Goal: Task Accomplishment & Management: Complete application form

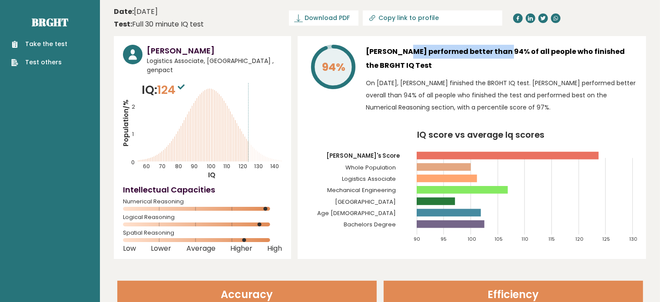
drag, startPoint x: 402, startPoint y: 46, endPoint x: 477, endPoint y: 46, distance: 75.1
click at [476, 46] on h3 "João Sodré performed better than 94% of all people who finished the BRGHT IQ Te…" at bounding box center [501, 59] width 271 height 28
drag, startPoint x: 476, startPoint y: 46, endPoint x: 465, endPoint y: 63, distance: 20.0
click at [476, 46] on h3 "João Sodré performed better than 94% of all people who finished the BRGHT IQ Te…" at bounding box center [501, 59] width 271 height 28
click at [427, 119] on div "94% João Sodré performed better than 94% of all people who finished the BRGHT I…" at bounding box center [472, 147] width 348 height 223
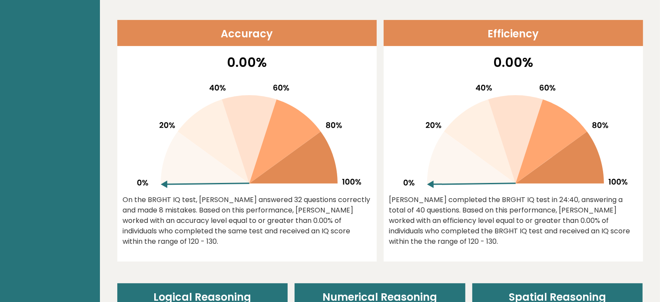
scroll to position [217, 0]
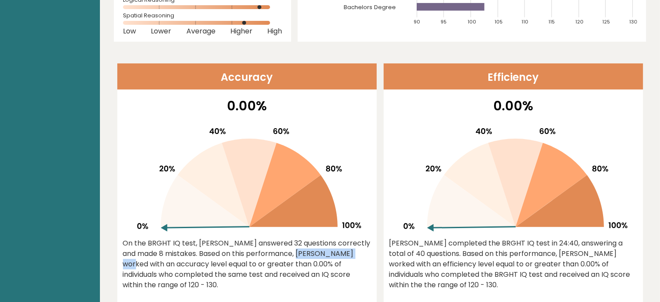
drag, startPoint x: 241, startPoint y: 247, endPoint x: 305, endPoint y: 250, distance: 64.3
click at [305, 250] on div "On the BRGHT IQ test, João Sodré answered 32 questions correctly and made 8 mis…" at bounding box center [247, 264] width 248 height 52
click at [304, 250] on div "On the BRGHT IQ test, João Sodré answered 32 questions correctly and made 8 mis…" at bounding box center [247, 264] width 248 height 52
click at [245, 212] on icon at bounding box center [249, 183] width 55 height 89
drag, startPoint x: 212, startPoint y: 248, endPoint x: 191, endPoint y: 255, distance: 22.3
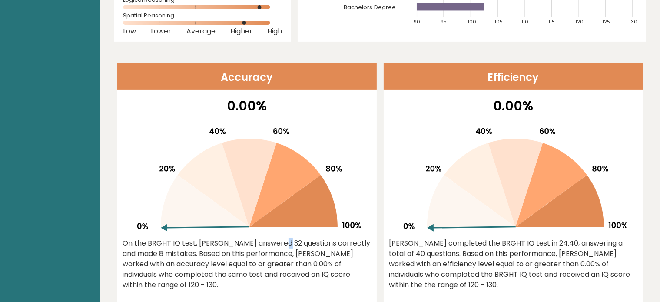
click at [205, 251] on div "On the BRGHT IQ test, João Sodré answered 32 questions correctly and made 8 mis…" at bounding box center [247, 264] width 248 height 52
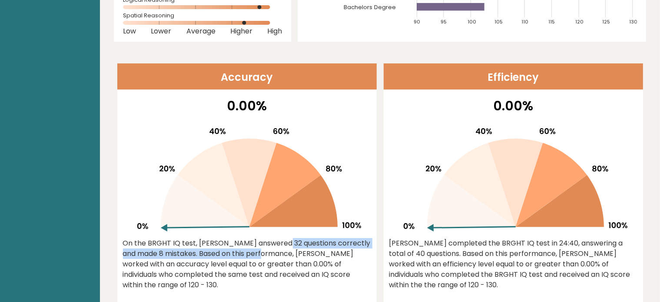
click at [186, 257] on div "On the BRGHT IQ test, João Sodré answered 32 questions correctly and made 8 mis…" at bounding box center [247, 264] width 248 height 52
click at [182, 257] on div "On the BRGHT IQ test, João Sodré answered 32 questions correctly and made 8 mis…" at bounding box center [247, 264] width 248 height 52
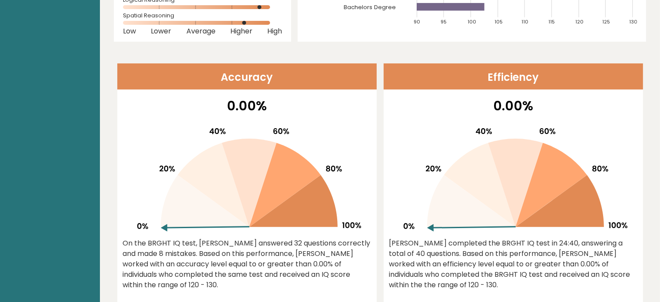
drag, startPoint x: 177, startPoint y: 255, endPoint x: 204, endPoint y: 255, distance: 26.5
click at [185, 255] on div "On the BRGHT IQ test, João Sodré answered 32 questions correctly and made 8 mis…" at bounding box center [247, 264] width 248 height 52
click at [235, 255] on div "On the BRGHT IQ test, João Sodré answered 32 questions correctly and made 8 mis…" at bounding box center [247, 264] width 248 height 52
drag, startPoint x: 174, startPoint y: 271, endPoint x: 262, endPoint y: 269, distance: 88.2
click at [266, 270] on div "On the BRGHT IQ test, João Sodré answered 32 questions correctly and made 8 mis…" at bounding box center [247, 264] width 248 height 52
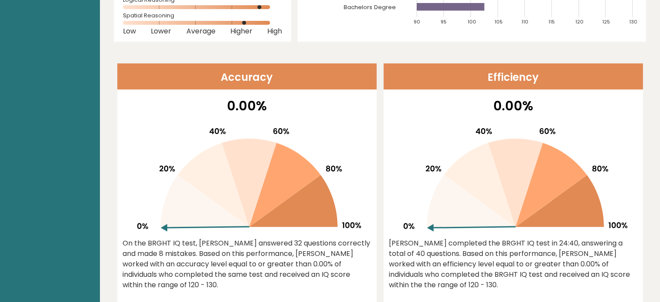
click at [260, 268] on div "On the BRGHT IQ test, João Sodré answered 32 questions correctly and made 8 mis…" at bounding box center [247, 264] width 248 height 52
drag, startPoint x: 142, startPoint y: 275, endPoint x: 213, endPoint y: 276, distance: 70.8
click at [207, 276] on div "On the BRGHT IQ test, João Sodré answered 32 questions correctly and made 8 mis…" at bounding box center [247, 264] width 248 height 52
click at [228, 273] on div "On the BRGHT IQ test, João Sodré answered 32 questions correctly and made 8 mis…" at bounding box center [247, 264] width 248 height 52
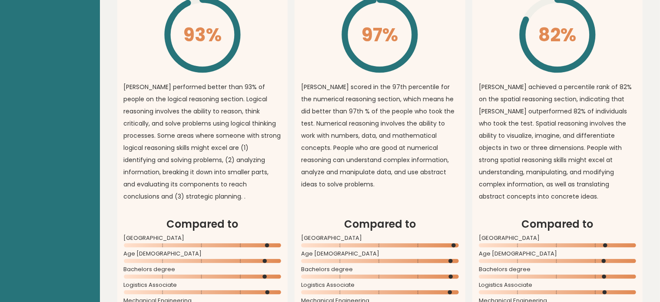
scroll to position [0, 0]
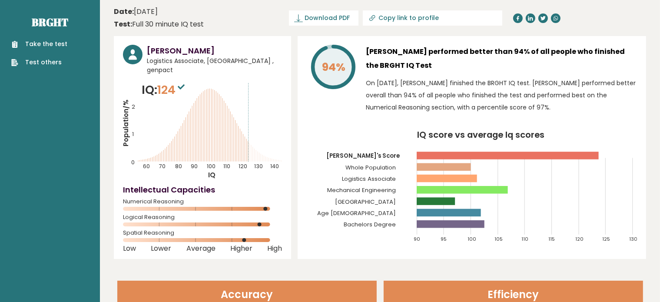
drag, startPoint x: 245, startPoint y: 217, endPoint x: 243, endPoint y: 83, distance: 133.8
click at [45, 44] on link "Take the test" at bounding box center [39, 44] width 56 height 9
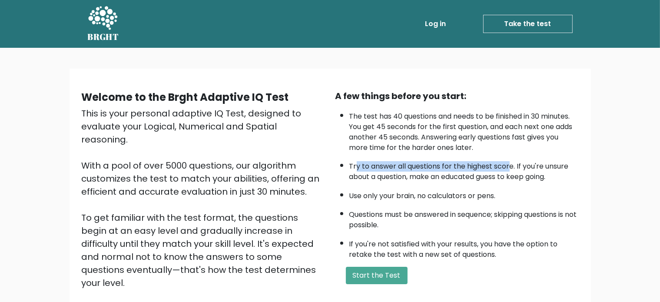
drag, startPoint x: 354, startPoint y: 167, endPoint x: 518, endPoint y: 169, distance: 163.8
click at [513, 168] on li "Try to answer all questions for the highest score. If you're unsure about a que…" at bounding box center [463, 169] width 229 height 25
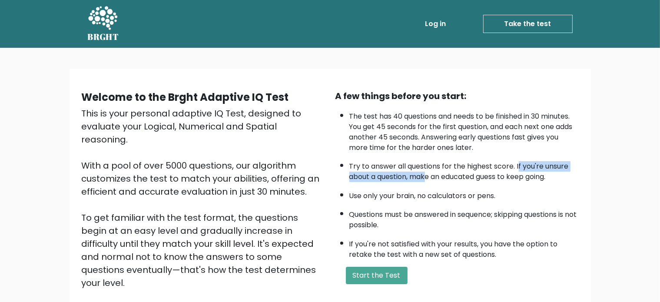
drag, startPoint x: 519, startPoint y: 169, endPoint x: 426, endPoint y: 179, distance: 94.4
click at [426, 179] on li "Try to answer all questions for the highest score. If you're unsure about a que…" at bounding box center [463, 169] width 229 height 25
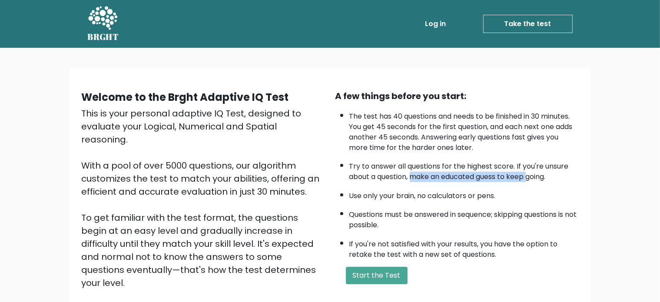
drag, startPoint x: 413, startPoint y: 177, endPoint x: 509, endPoint y: 179, distance: 95.6
click at [509, 179] on li "Try to answer all questions for the highest score. If you're unsure about a que…" at bounding box center [463, 169] width 229 height 25
click at [483, 179] on li "Try to answer all questions for the highest score. If you're unsure about a que…" at bounding box center [463, 169] width 229 height 25
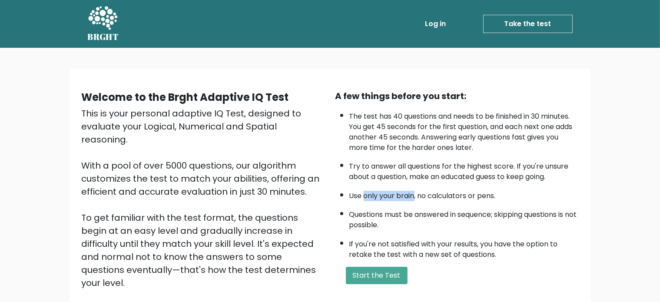
drag, startPoint x: 363, startPoint y: 192, endPoint x: 408, endPoint y: 197, distance: 44.9
click at [408, 197] on li "Use only your brain, no calculators or pens." at bounding box center [463, 193] width 229 height 15
drag, startPoint x: 420, startPoint y: 196, endPoint x: 490, endPoint y: 196, distance: 69.9
click at [488, 196] on li "Use only your brain, no calculators or pens." at bounding box center [463, 193] width 229 height 15
click at [485, 197] on li "Use only your brain, no calculators or pens." at bounding box center [463, 193] width 229 height 15
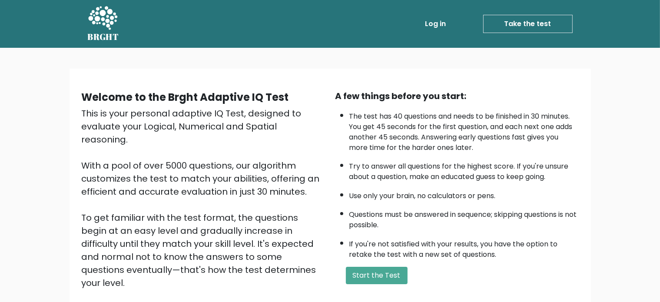
click at [395, 217] on li "Questions must be answered in sequence; skipping questions is not possible." at bounding box center [463, 217] width 229 height 25
drag, startPoint x: 370, startPoint y: 214, endPoint x: 468, endPoint y: 215, distance: 97.7
click at [483, 215] on li "Questions must be answered in sequence; skipping questions is not possible." at bounding box center [463, 217] width 229 height 25
click at [468, 215] on li "Questions must be answered in sequence; skipping questions is not possible." at bounding box center [463, 217] width 229 height 25
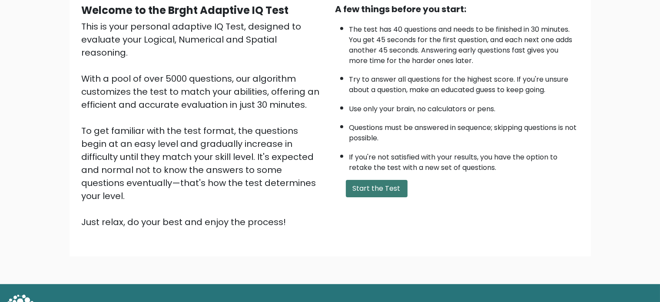
click at [377, 189] on button "Start the Test" at bounding box center [377, 188] width 62 height 17
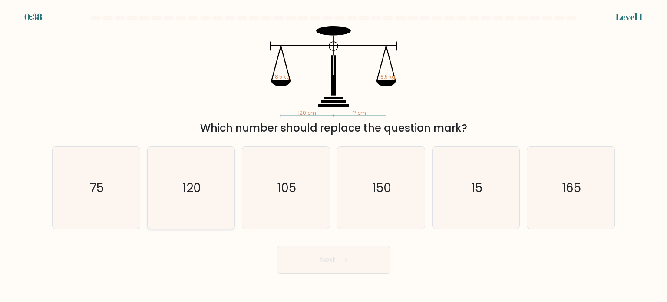
click at [195, 187] on text "120" at bounding box center [191, 187] width 19 height 17
click at [334, 155] on input "b. 120" at bounding box center [334, 153] width 0 height 4
radio input "true"
click at [346, 259] on icon at bounding box center [342, 260] width 12 height 5
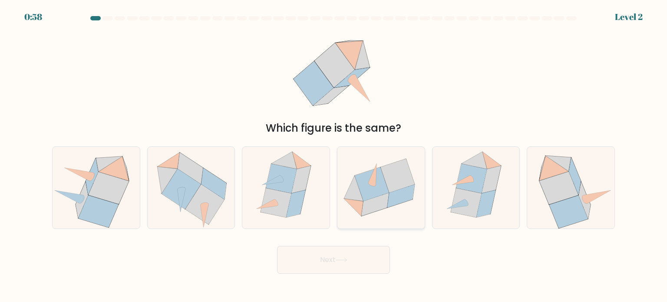
click at [377, 187] on icon at bounding box center [372, 184] width 34 height 34
click at [334, 155] on input "d." at bounding box center [334, 153] width 0 height 4
radio input "true"
click at [366, 258] on button "Next" at bounding box center [333, 260] width 113 height 28
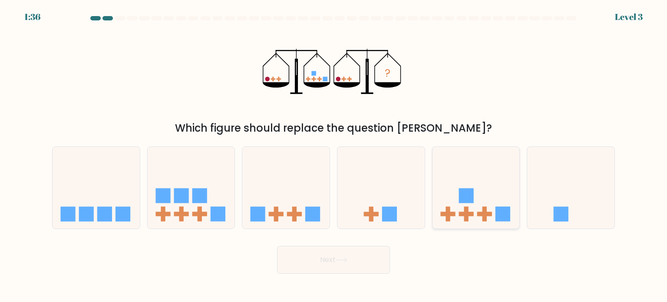
click at [475, 196] on icon at bounding box center [476, 188] width 87 height 72
click at [334, 155] on input "e." at bounding box center [334, 153] width 0 height 4
radio input "true"
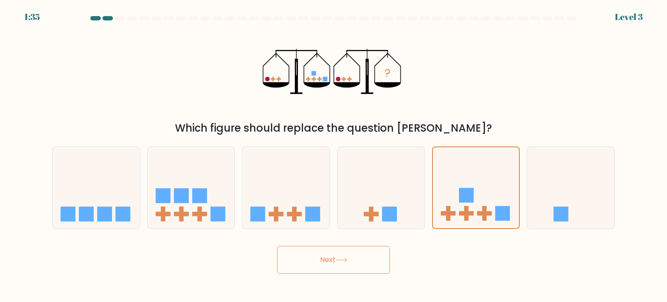
click at [354, 257] on button "Next" at bounding box center [333, 260] width 113 height 28
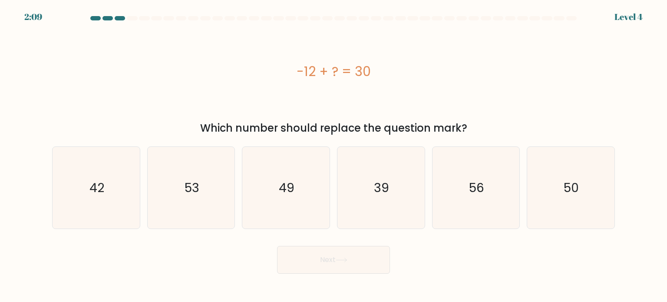
drag, startPoint x: 358, startPoint y: 68, endPoint x: 377, endPoint y: 70, distance: 19.3
click at [377, 70] on div "-12 + ? = 30" at bounding box center [333, 72] width 563 height 20
click at [103, 189] on text "42" at bounding box center [96, 187] width 15 height 17
click at [334, 155] on input "a. 42" at bounding box center [334, 153] width 0 height 4
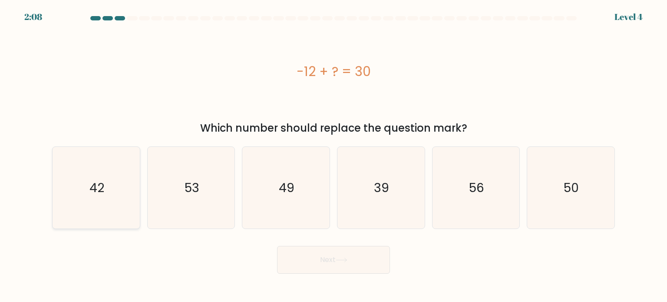
radio input "true"
click at [344, 267] on button "Next" at bounding box center [333, 260] width 113 height 28
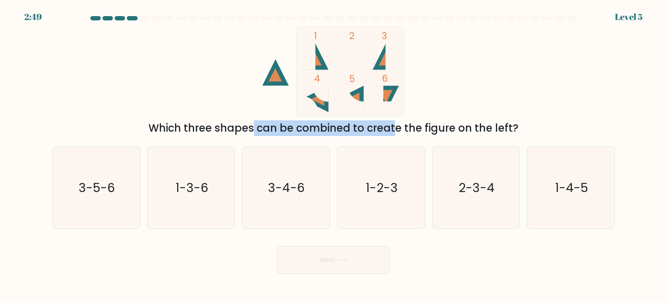
drag, startPoint x: 195, startPoint y: 132, endPoint x: 318, endPoint y: 128, distance: 122.5
click at [318, 128] on div "Which three shapes can be combined to create the figure on the left?" at bounding box center [333, 128] width 552 height 16
drag, startPoint x: 212, startPoint y: 130, endPoint x: 354, endPoint y: 128, distance: 142.0
click at [354, 128] on div "Which three shapes can be combined to create the figure on the left?" at bounding box center [333, 128] width 552 height 16
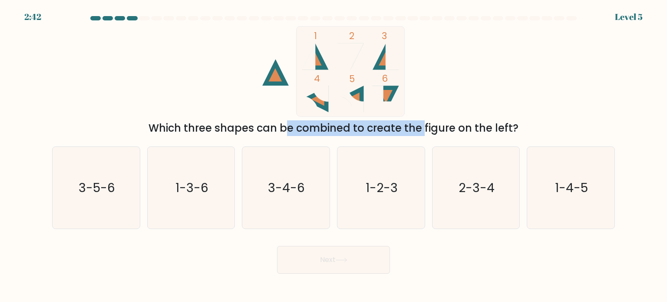
click at [354, 128] on div "Which three shapes can be combined to create the figure on the left?" at bounding box center [333, 128] width 552 height 16
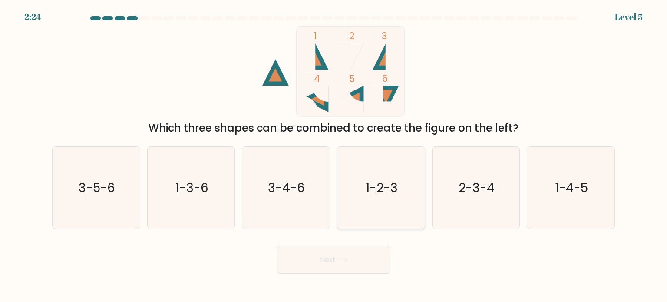
click at [390, 180] on text "1-2-3" at bounding box center [382, 187] width 32 height 17
click at [334, 155] on input "d. 1-2-3" at bounding box center [334, 153] width 0 height 4
radio input "true"
click at [354, 258] on button "Next" at bounding box center [333, 260] width 113 height 28
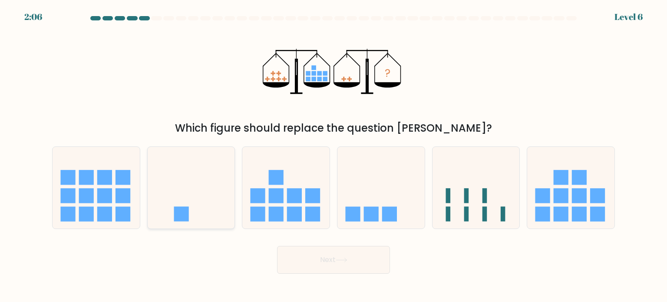
click at [212, 177] on icon at bounding box center [191, 188] width 87 height 72
click at [334, 155] on input "b." at bounding box center [334, 153] width 0 height 4
radio input "true"
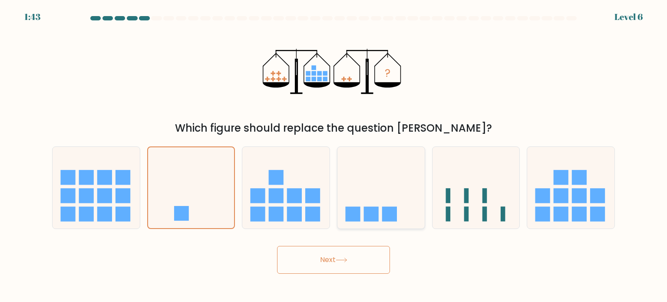
click at [379, 195] on icon at bounding box center [380, 188] width 87 height 72
click at [334, 155] on input "d." at bounding box center [334, 153] width 0 height 4
radio input "true"
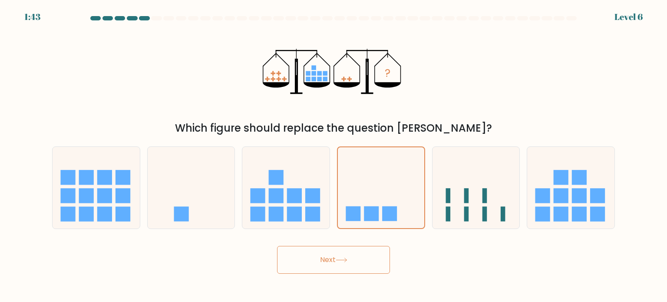
click at [367, 250] on button "Next" at bounding box center [333, 260] width 113 height 28
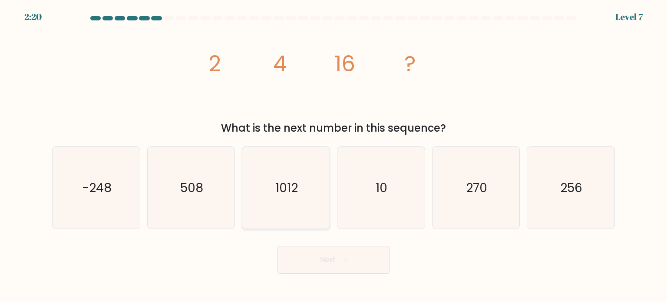
click at [292, 193] on text "1012" at bounding box center [287, 187] width 23 height 17
click at [334, 155] on input "c. 1012" at bounding box center [334, 153] width 0 height 4
radio input "true"
click at [533, 177] on icon "256" at bounding box center [571, 188] width 82 height 82
click at [334, 155] on input "f. 256" at bounding box center [334, 153] width 0 height 4
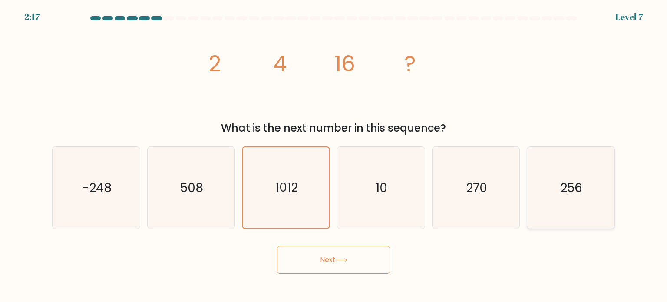
radio input "true"
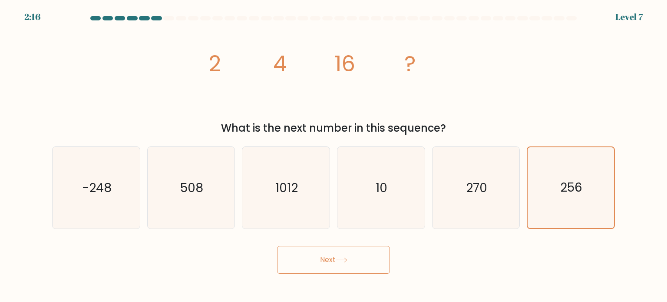
click at [343, 264] on button "Next" at bounding box center [333, 260] width 113 height 28
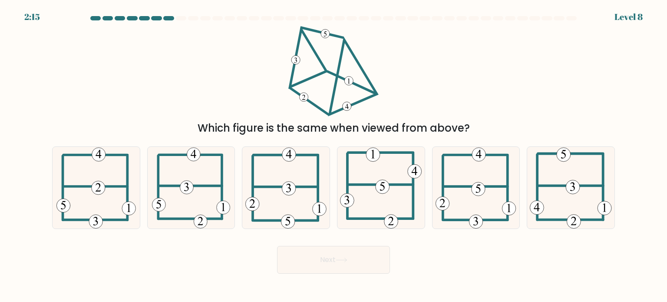
click at [333, 264] on button "Next" at bounding box center [333, 260] width 113 height 28
click at [359, 130] on div "Which figure is the same when viewed from above?" at bounding box center [333, 128] width 552 height 16
click at [375, 185] on 604 at bounding box center [380, 185] width 65 height 0
click at [334, 155] on input "d." at bounding box center [334, 153] width 0 height 4
radio input "true"
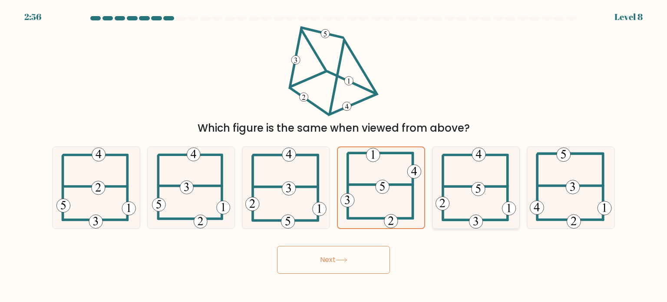
click at [460, 187] on icon at bounding box center [476, 188] width 81 height 82
click at [334, 155] on input "e." at bounding box center [334, 153] width 0 height 4
radio input "true"
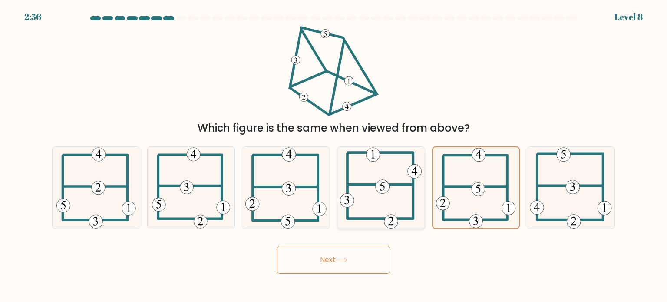
click at [400, 179] on icon at bounding box center [381, 188] width 82 height 82
click at [334, 155] on input "d." at bounding box center [334, 153] width 0 height 4
radio input "true"
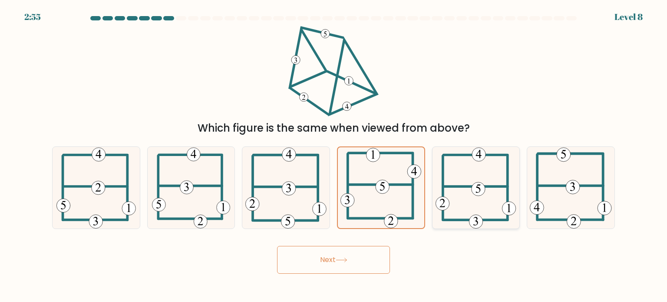
click at [479, 182] on icon at bounding box center [476, 188] width 81 height 82
click at [334, 155] on input "e." at bounding box center [334, 153] width 0 height 4
radio input "true"
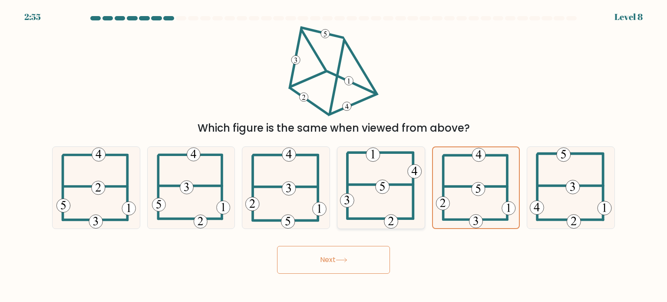
click at [400, 181] on icon at bounding box center [381, 188] width 82 height 82
click at [334, 155] on input "d." at bounding box center [334, 153] width 0 height 4
radio input "true"
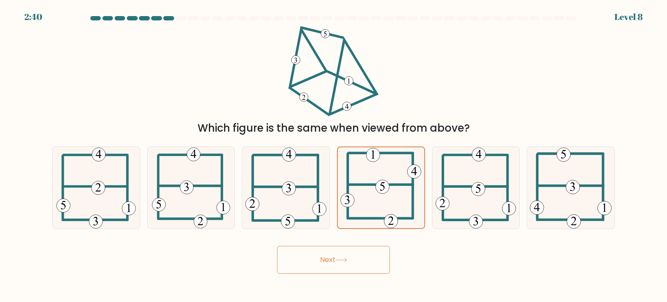
click at [359, 260] on button "Next" at bounding box center [333, 260] width 113 height 28
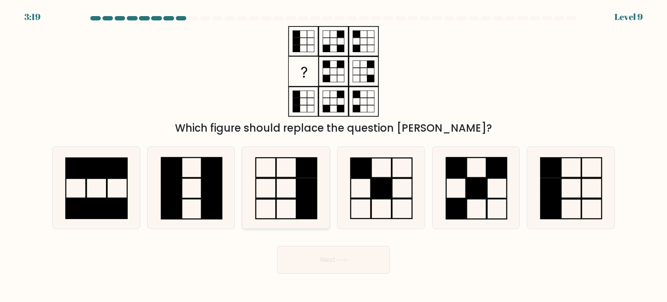
click at [298, 190] on rect at bounding box center [307, 188] width 20 height 20
click at [334, 155] on input "c." at bounding box center [334, 153] width 0 height 4
radio input "true"
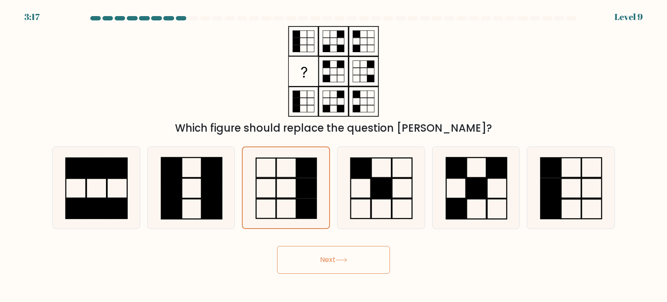
click at [347, 259] on icon at bounding box center [342, 260] width 12 height 5
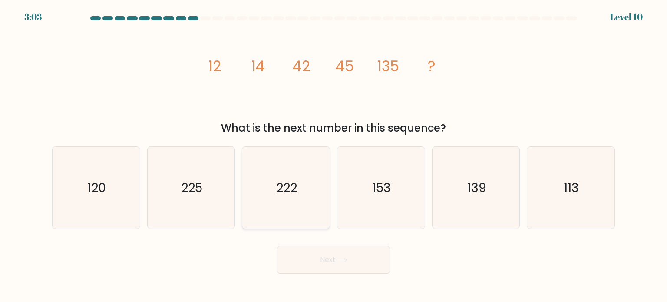
click at [262, 185] on icon "222" at bounding box center [286, 188] width 82 height 82
click at [334, 155] on input "c. 222" at bounding box center [334, 153] width 0 height 4
radio input "true"
click at [198, 185] on text "225" at bounding box center [191, 187] width 21 height 17
click at [334, 155] on input "b. 225" at bounding box center [334, 153] width 0 height 4
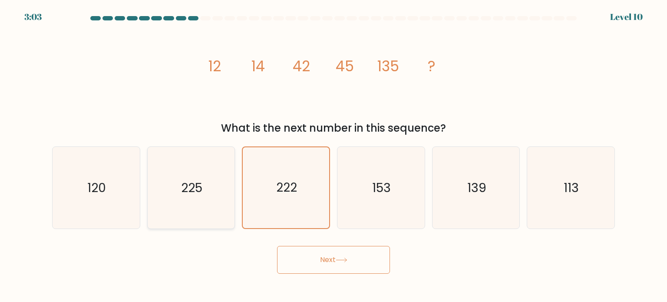
radio input "true"
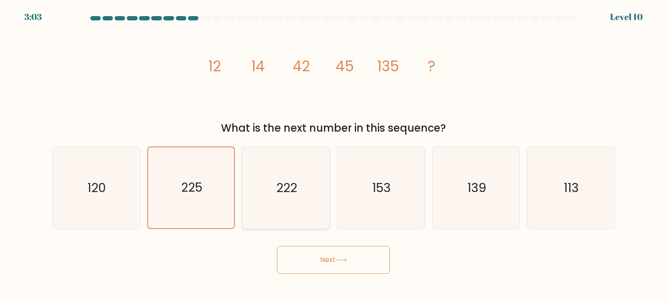
click at [261, 179] on icon "222" at bounding box center [286, 188] width 82 height 82
click at [334, 155] on input "c. 222" at bounding box center [334, 153] width 0 height 4
radio input "true"
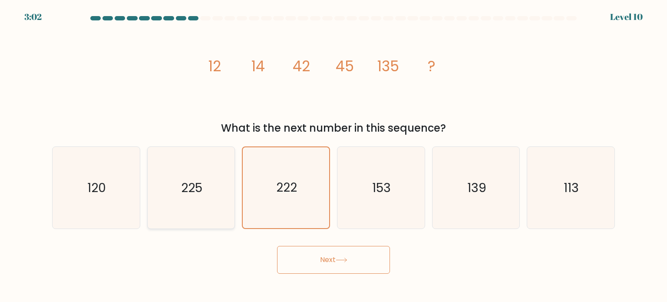
click at [204, 179] on icon "225" at bounding box center [191, 188] width 82 height 82
click at [334, 155] on input "b. 225" at bounding box center [334, 153] width 0 height 4
radio input "true"
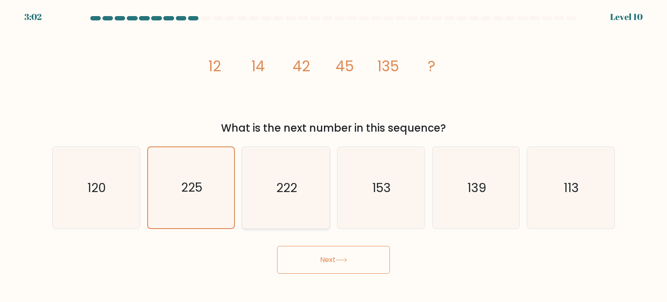
click at [271, 172] on icon "222" at bounding box center [286, 188] width 82 height 82
click at [334, 155] on input "c. 222" at bounding box center [334, 153] width 0 height 4
radio input "true"
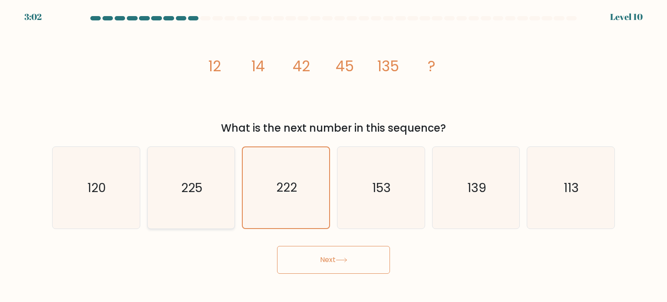
click at [205, 172] on icon "225" at bounding box center [191, 188] width 82 height 82
click at [334, 155] on input "b. 225" at bounding box center [334, 153] width 0 height 4
radio input "true"
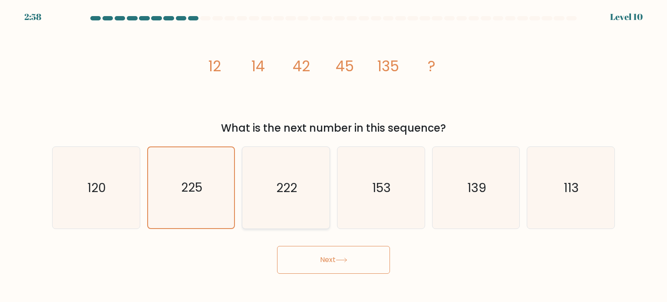
click at [281, 172] on icon "222" at bounding box center [286, 188] width 82 height 82
click at [334, 155] on input "c. 222" at bounding box center [334, 153] width 0 height 4
radio input "true"
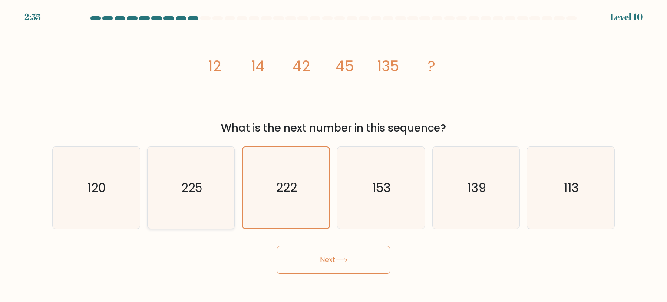
click at [202, 208] on icon "225" at bounding box center [191, 188] width 82 height 82
click at [334, 155] on input "b. 225" at bounding box center [334, 153] width 0 height 4
radio input "true"
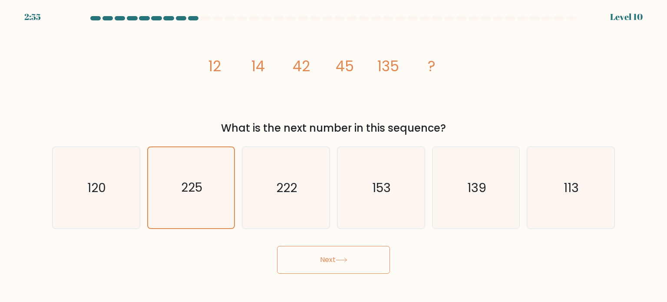
click at [262, 251] on form at bounding box center [333, 145] width 667 height 258
click at [321, 265] on button "Next" at bounding box center [333, 260] width 113 height 28
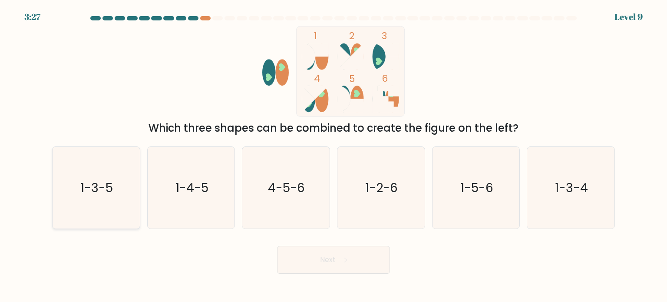
click at [101, 181] on text "1-3-5" at bounding box center [97, 187] width 33 height 17
click at [334, 155] on input "a. 1-3-5" at bounding box center [334, 153] width 0 height 4
radio input "true"
click at [353, 258] on button "Next" at bounding box center [333, 260] width 113 height 28
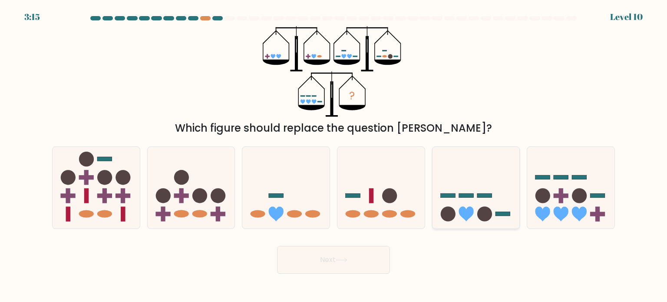
click at [472, 186] on icon at bounding box center [476, 188] width 87 height 72
click at [334, 155] on input "e." at bounding box center [334, 153] width 0 height 4
radio input "true"
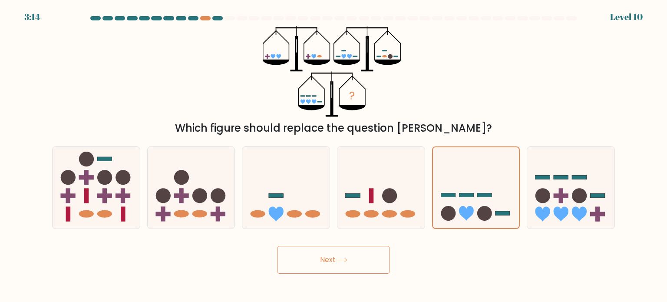
click at [344, 261] on icon at bounding box center [342, 260] width 12 height 5
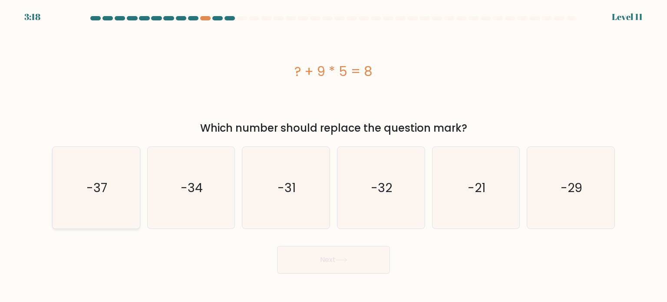
click at [116, 184] on icon "-37" at bounding box center [96, 188] width 82 height 82
click at [334, 155] on input "a. -37" at bounding box center [334, 153] width 0 height 4
radio input "true"
click at [339, 263] on button "Next" at bounding box center [333, 260] width 113 height 28
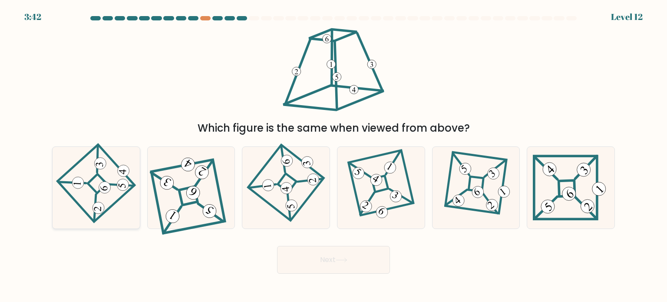
click at [122, 185] on icon at bounding box center [121, 186] width 9 height 10
click at [334, 155] on input "a." at bounding box center [334, 153] width 0 height 4
radio input "true"
click at [96, 179] on icon at bounding box center [96, 187] width 56 height 65
click at [334, 155] on input "a." at bounding box center [334, 153] width 0 height 4
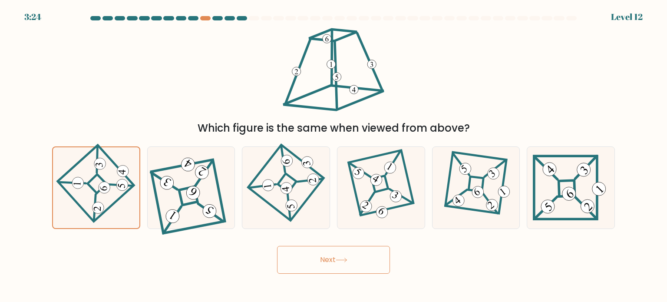
click at [314, 251] on button "Next" at bounding box center [333, 260] width 113 height 28
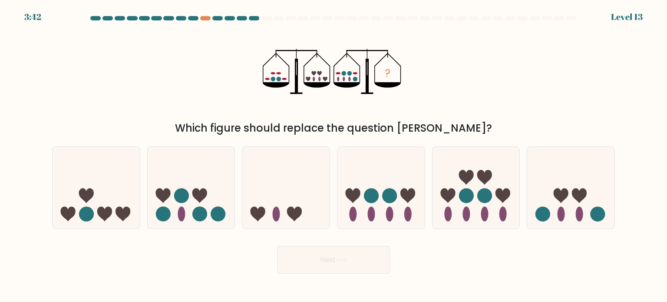
click at [336, 74] on icon "?" at bounding box center [334, 71] width 142 height 91
click at [355, 72] on icon "?" at bounding box center [334, 71] width 142 height 91
click at [275, 71] on icon "?" at bounding box center [334, 71] width 142 height 91
click at [352, 71] on icon "?" at bounding box center [334, 71] width 142 height 91
click at [280, 72] on icon "?" at bounding box center [334, 71] width 142 height 91
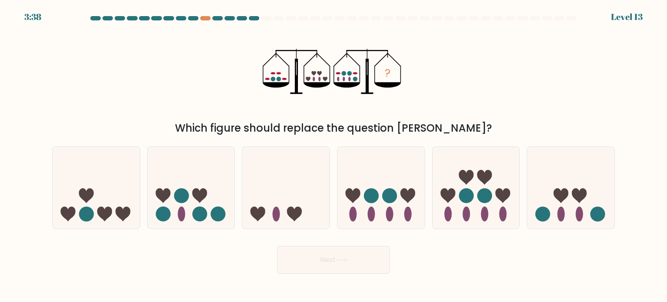
click at [273, 78] on circle at bounding box center [273, 78] width 5 height 5
click at [279, 79] on circle at bounding box center [279, 78] width 5 height 5
click at [336, 72] on icon "?" at bounding box center [334, 71] width 142 height 91
click at [356, 72] on icon "?" at bounding box center [334, 71] width 142 height 91
click at [339, 72] on icon "?" at bounding box center [334, 71] width 142 height 91
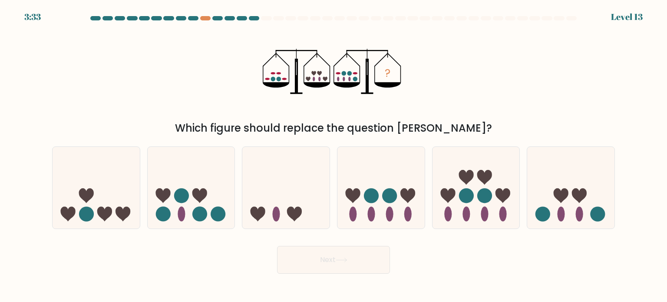
click at [354, 73] on ellipse at bounding box center [355, 73] width 5 height 2
click at [335, 71] on icon "?" at bounding box center [334, 71] width 142 height 91
click at [354, 72] on icon "?" at bounding box center [334, 71] width 142 height 91
click at [335, 73] on icon "?" at bounding box center [334, 71] width 142 height 91
click at [361, 72] on icon "?" at bounding box center [334, 71] width 142 height 91
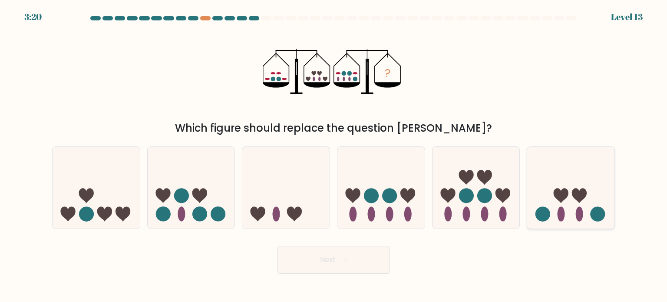
click at [571, 200] on icon at bounding box center [570, 188] width 87 height 72
click at [334, 155] on input "f." at bounding box center [334, 153] width 0 height 4
radio input "true"
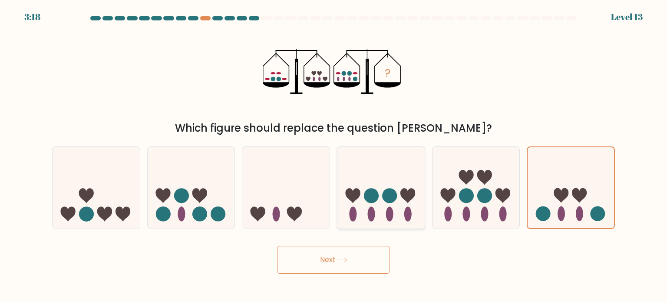
click at [387, 192] on circle at bounding box center [389, 195] width 15 height 15
click at [334, 155] on input "d." at bounding box center [334, 153] width 0 height 4
radio input "true"
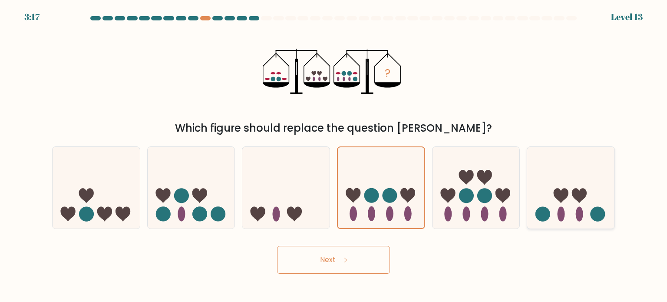
click at [550, 190] on icon at bounding box center [570, 188] width 87 height 72
click at [334, 155] on input "f." at bounding box center [334, 153] width 0 height 4
radio input "true"
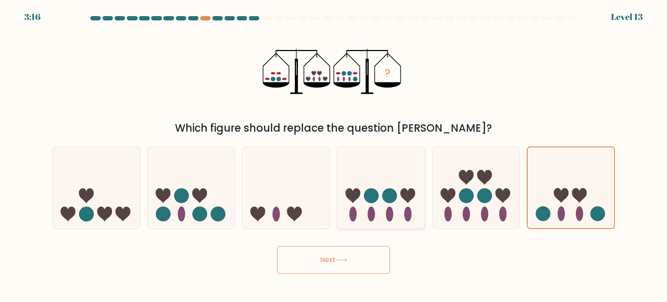
click at [381, 186] on icon at bounding box center [380, 188] width 87 height 72
click at [334, 155] on input "d." at bounding box center [334, 153] width 0 height 4
radio input "true"
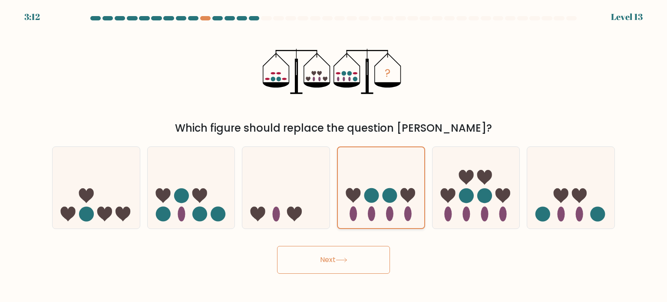
click at [396, 193] on circle at bounding box center [389, 195] width 15 height 15
click at [334, 155] on input "d." at bounding box center [334, 153] width 0 height 4
click at [357, 265] on button "Next" at bounding box center [333, 260] width 113 height 28
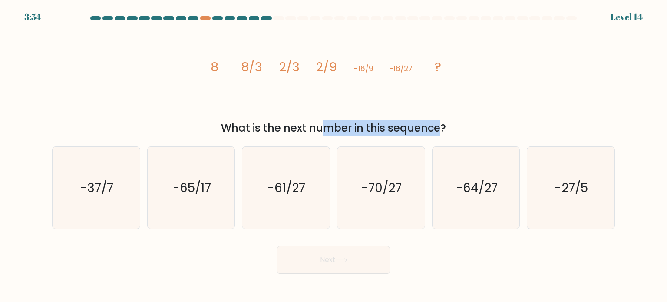
drag, startPoint x: 252, startPoint y: 134, endPoint x: 369, endPoint y: 135, distance: 117.3
click at [369, 135] on div "What is the next number in this sequence?" at bounding box center [333, 128] width 552 height 16
click at [368, 134] on div "What is the next number in this sequence?" at bounding box center [333, 128] width 552 height 16
click at [246, 123] on div "What is the next number in this sequence?" at bounding box center [333, 128] width 552 height 16
drag, startPoint x: 283, startPoint y: 64, endPoint x: 268, endPoint y: 62, distance: 14.9
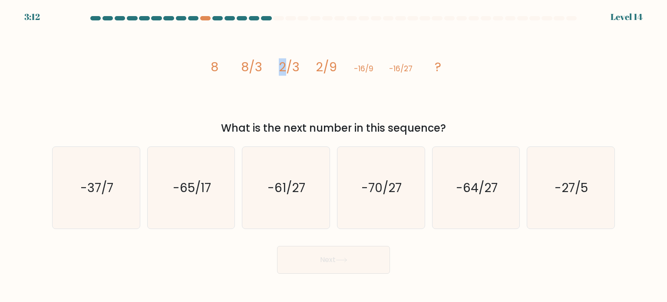
click at [278, 63] on icon "image/svg+xml 8 8/3 2/3 2/9 -16/9 -16/27 ?" at bounding box center [333, 71] width 261 height 91
click at [231, 62] on icon "image/svg+xml 8 8/3 2/3 2/9 -16/9 -16/27 ?" at bounding box center [333, 71] width 261 height 91
drag, startPoint x: 357, startPoint y: 66, endPoint x: 364, endPoint y: 67, distance: 7.2
click at [364, 67] on tspan "-16/9" at bounding box center [364, 68] width 20 height 10
drag, startPoint x: 364, startPoint y: 67, endPoint x: 337, endPoint y: 66, distance: 27.0
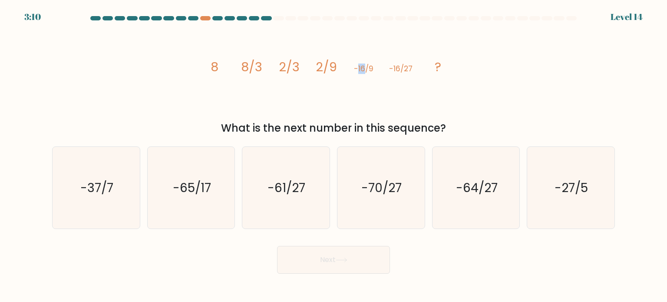
click at [364, 67] on tspan "-16/9" at bounding box center [364, 68] width 20 height 10
click at [475, 188] on text "-64/27" at bounding box center [477, 187] width 42 height 17
click at [334, 155] on input "e. -64/27" at bounding box center [334, 153] width 0 height 4
radio input "true"
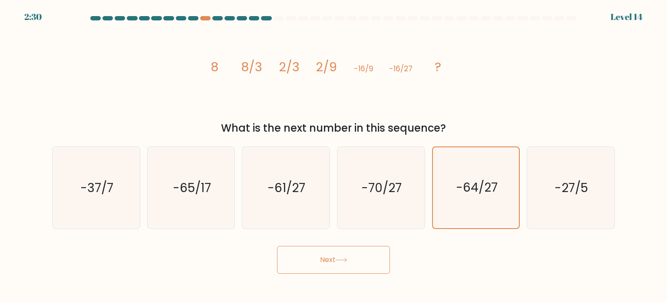
click at [358, 264] on button "Next" at bounding box center [333, 260] width 113 height 28
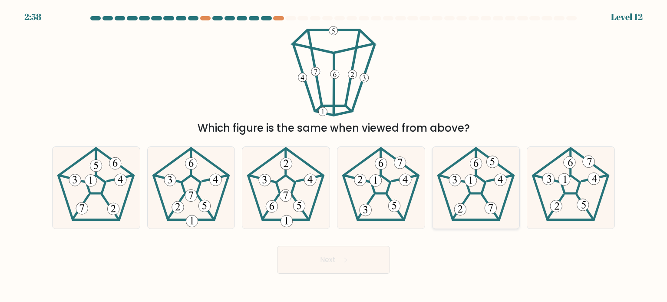
click at [478, 182] on icon at bounding box center [476, 188] width 82 height 82
click at [334, 155] on input "e." at bounding box center [334, 153] width 0 height 4
radio input "true"
click at [361, 251] on button "Next" at bounding box center [333, 260] width 113 height 28
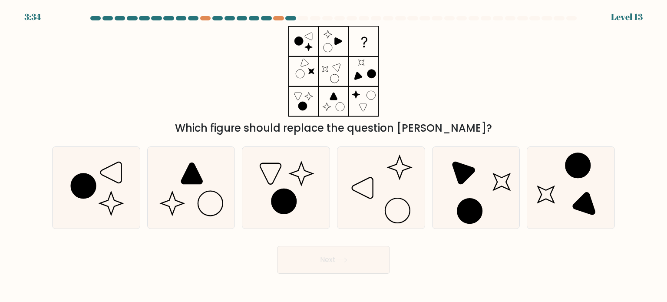
click at [306, 64] on icon at bounding box center [333, 71] width 109 height 91
click at [336, 69] on icon at bounding box center [333, 71] width 109 height 91
click at [355, 71] on icon at bounding box center [333, 71] width 109 height 91
click at [297, 92] on icon at bounding box center [333, 71] width 109 height 91
click at [335, 106] on icon at bounding box center [333, 71] width 109 height 91
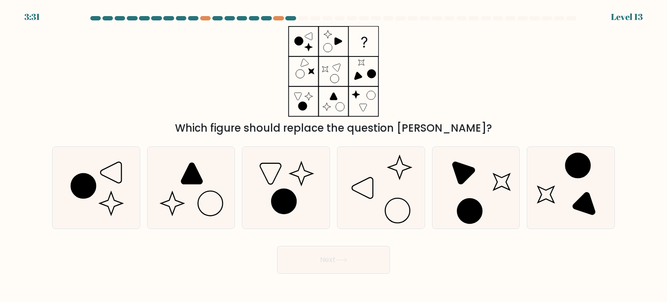
click at [367, 95] on icon at bounding box center [333, 71] width 109 height 91
drag, startPoint x: 287, startPoint y: 75, endPoint x: 324, endPoint y: 79, distance: 37.2
click at [293, 76] on icon at bounding box center [333, 71] width 109 height 91
click at [326, 81] on icon at bounding box center [333, 71] width 109 height 91
click at [297, 37] on icon at bounding box center [298, 40] width 9 height 9
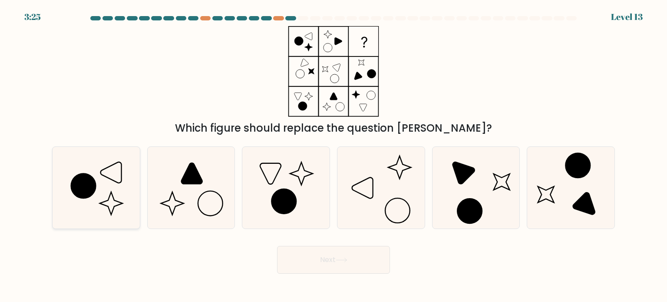
click at [119, 160] on icon at bounding box center [96, 188] width 82 height 82
click at [334, 155] on input "a." at bounding box center [334, 153] width 0 height 4
radio input "true"
click at [271, 167] on icon at bounding box center [286, 188] width 82 height 82
click at [334, 155] on input "c." at bounding box center [334, 153] width 0 height 4
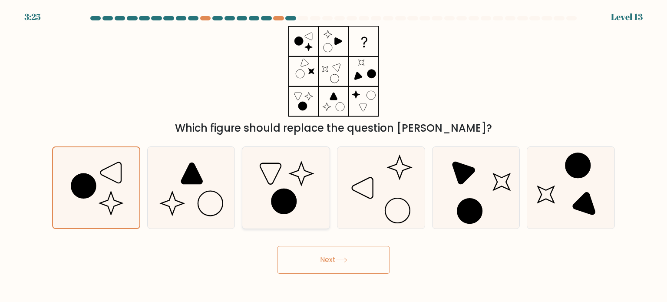
radio input "true"
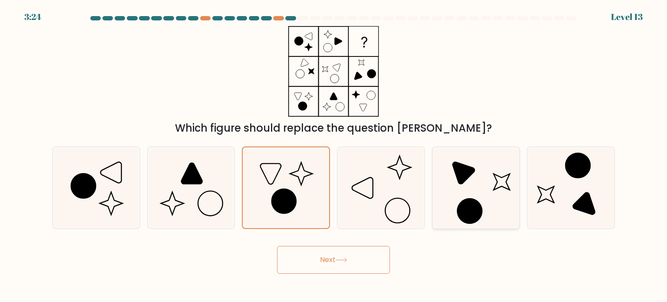
click at [482, 175] on icon at bounding box center [476, 188] width 82 height 82
click at [334, 155] on input "e." at bounding box center [334, 153] width 0 height 4
radio input "true"
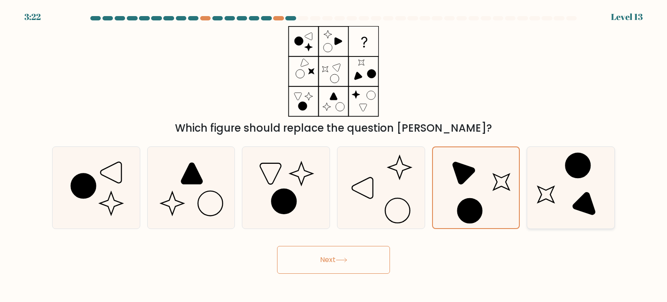
click at [558, 175] on icon at bounding box center [571, 188] width 82 height 82
click at [334, 155] on input "f." at bounding box center [334, 153] width 0 height 4
radio input "true"
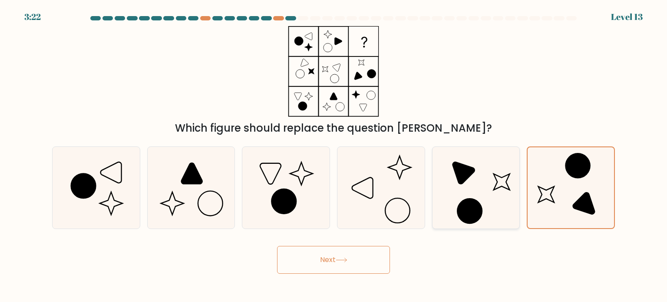
click at [488, 180] on icon at bounding box center [476, 188] width 82 height 82
click at [334, 155] on input "e." at bounding box center [334, 153] width 0 height 4
radio input "true"
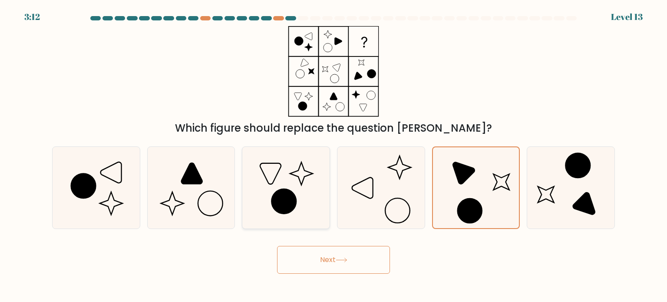
click at [287, 182] on icon at bounding box center [286, 188] width 82 height 82
click at [334, 155] on input "c." at bounding box center [334, 153] width 0 height 4
radio input "true"
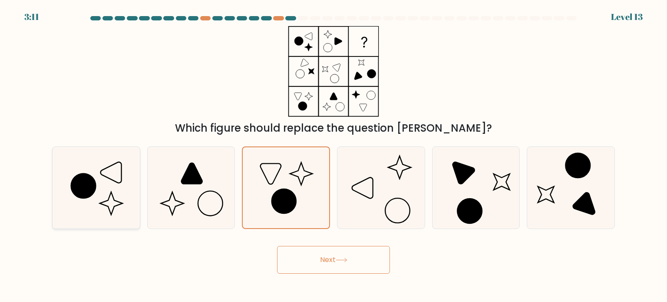
click at [118, 179] on icon at bounding box center [96, 188] width 82 height 82
click at [334, 155] on input "a." at bounding box center [334, 153] width 0 height 4
radio input "true"
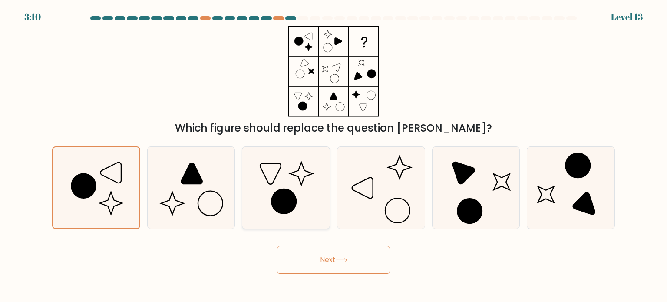
click at [283, 177] on icon at bounding box center [286, 188] width 82 height 82
click at [334, 155] on input "c." at bounding box center [334, 153] width 0 height 4
radio input "true"
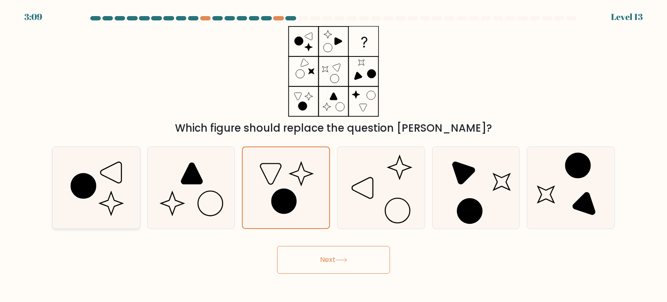
click at [95, 170] on icon at bounding box center [96, 188] width 82 height 82
click at [334, 155] on input "a." at bounding box center [334, 153] width 0 height 4
radio input "true"
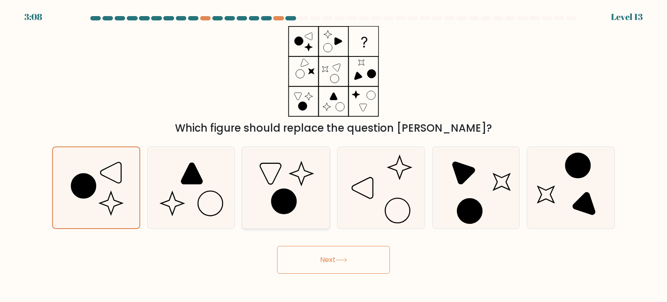
click at [287, 205] on icon at bounding box center [284, 201] width 25 height 25
click at [334, 155] on input "c." at bounding box center [334, 153] width 0 height 4
radio input "true"
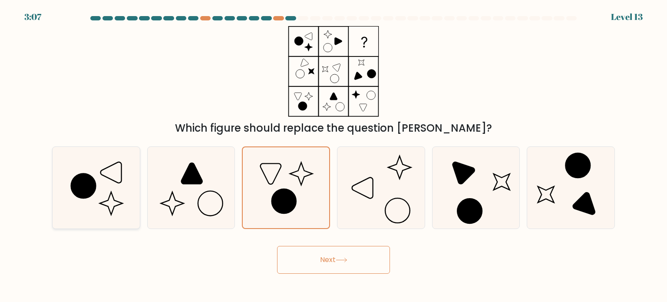
click at [123, 191] on icon at bounding box center [96, 188] width 82 height 82
click at [334, 155] on input "a." at bounding box center [334, 153] width 0 height 4
radio input "true"
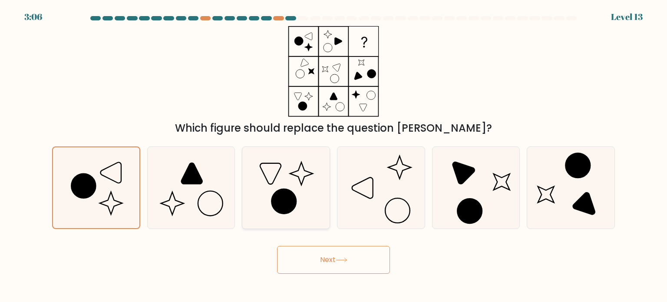
click at [281, 182] on icon at bounding box center [286, 188] width 82 height 82
click at [334, 155] on input "c." at bounding box center [334, 153] width 0 height 4
radio input "true"
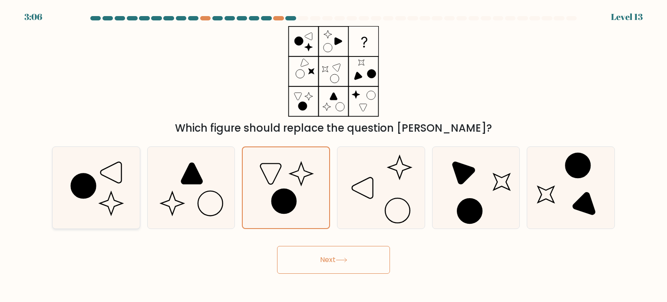
click at [111, 179] on icon at bounding box center [96, 188] width 82 height 82
click at [334, 155] on input "a." at bounding box center [334, 153] width 0 height 4
radio input "true"
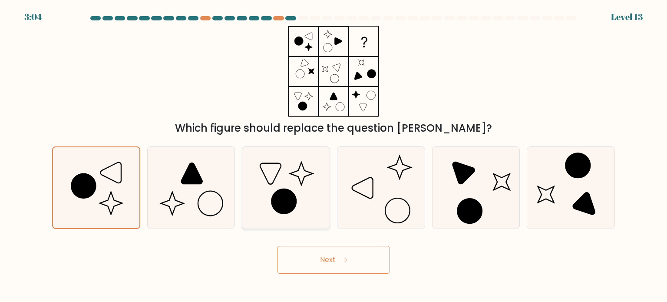
click at [279, 175] on icon at bounding box center [286, 188] width 82 height 82
click at [334, 155] on input "c." at bounding box center [334, 153] width 0 height 4
radio input "true"
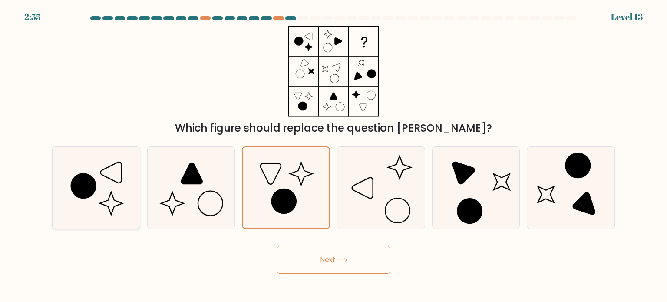
click at [101, 189] on icon at bounding box center [96, 188] width 82 height 82
click at [334, 155] on input "a." at bounding box center [334, 153] width 0 height 4
radio input "true"
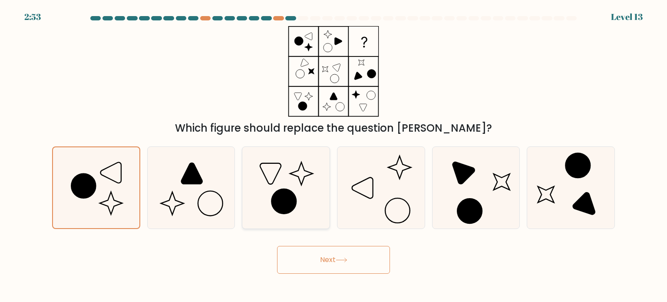
click at [281, 177] on icon at bounding box center [286, 188] width 82 height 82
click at [334, 155] on input "c." at bounding box center [334, 153] width 0 height 4
radio input "true"
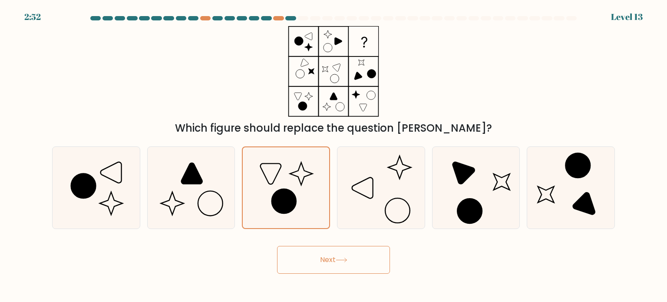
click at [331, 249] on button "Next" at bounding box center [333, 260] width 113 height 28
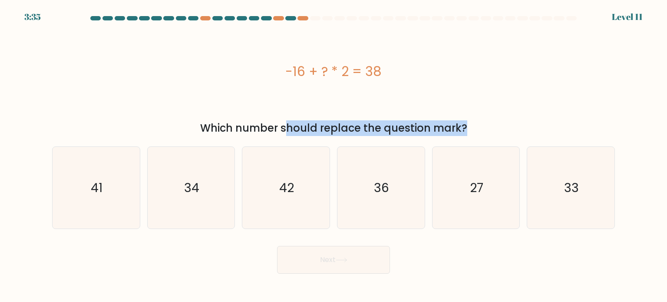
drag, startPoint x: 192, startPoint y: 129, endPoint x: 406, endPoint y: 132, distance: 214.1
click at [395, 131] on div "Which number should replace the question mark?" at bounding box center [333, 128] width 552 height 16
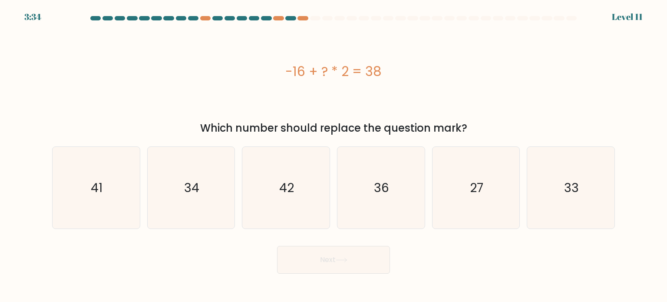
click at [406, 132] on div "Which number should replace the question mark?" at bounding box center [333, 128] width 552 height 16
click at [504, 175] on icon "27" at bounding box center [476, 188] width 82 height 82
click at [334, 155] on input "e. 27" at bounding box center [334, 153] width 0 height 4
radio input "true"
click at [345, 267] on button "Next" at bounding box center [333, 260] width 113 height 28
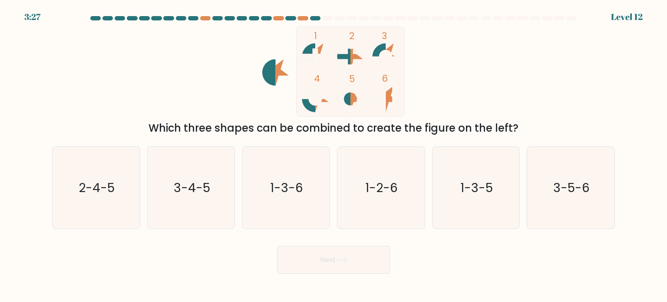
click at [318, 53] on icon at bounding box center [321, 56] width 13 height 26
click at [186, 192] on text "3-4-5" at bounding box center [192, 187] width 36 height 17
click at [334, 155] on input "b. 3-4-5" at bounding box center [334, 153] width 0 height 4
radio input "true"
click at [310, 259] on button "Next" at bounding box center [333, 260] width 113 height 28
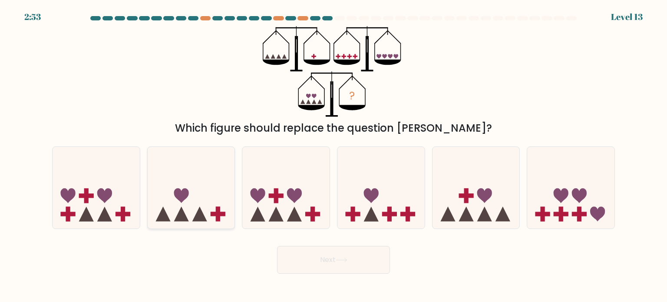
click at [181, 179] on icon at bounding box center [191, 188] width 87 height 72
click at [334, 155] on input "b." at bounding box center [334, 153] width 0 height 4
radio input "true"
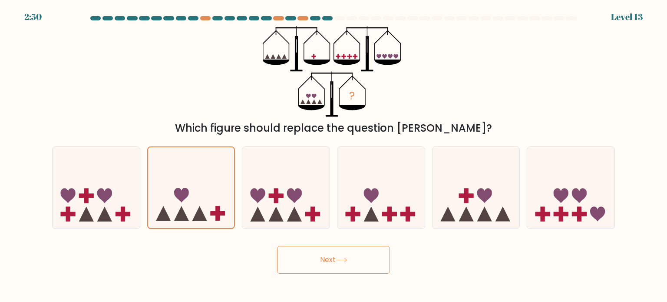
click at [360, 269] on button "Next" at bounding box center [333, 260] width 113 height 28
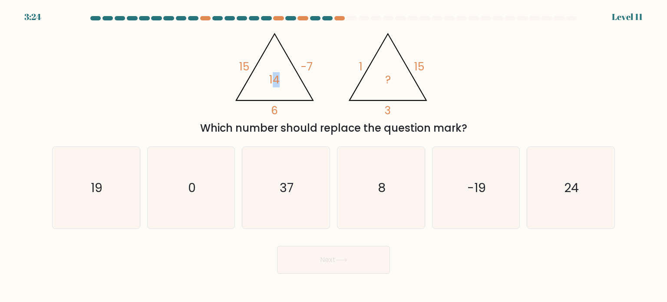
drag, startPoint x: 278, startPoint y: 81, endPoint x: 273, endPoint y: 79, distance: 5.4
click at [273, 79] on tspan "14" at bounding box center [274, 79] width 10 height 15
click at [247, 67] on tspan "15" at bounding box center [244, 66] width 10 height 15
drag, startPoint x: 237, startPoint y: 64, endPoint x: 247, endPoint y: 63, distance: 10.0
click at [247, 63] on icon "@import url('https://fonts.googleapis.com/css?family=Abril+Fatface:400,100,100i…" at bounding box center [333, 71] width 208 height 91
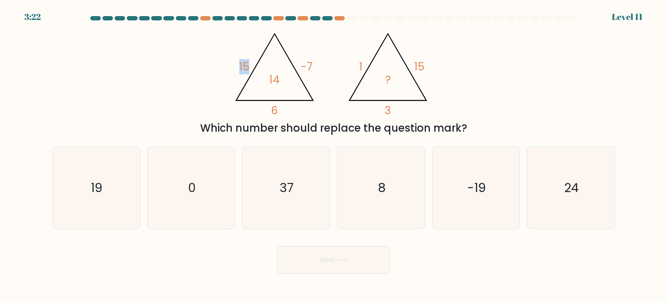
click at [247, 63] on tspan "15" at bounding box center [244, 66] width 10 height 15
drag, startPoint x: 268, startPoint y: 77, endPoint x: 279, endPoint y: 77, distance: 11.3
click at [279, 77] on icon "@import url('https://fonts.googleapis.com/css?family=Abril+Fatface:400,100,100i…" at bounding box center [333, 71] width 208 height 91
click at [278, 78] on tspan "14" at bounding box center [274, 79] width 10 height 15
click at [276, 107] on tspan "6" at bounding box center [274, 110] width 7 height 15
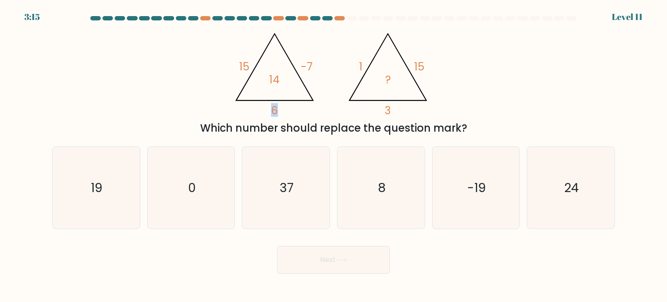
click at [276, 107] on tspan "6" at bounding box center [274, 110] width 7 height 15
click at [274, 107] on tspan "6" at bounding box center [274, 110] width 7 height 15
click at [284, 108] on icon "@import url('https://fonts.googleapis.com/css?family=Abril+Fatface:400,100,100i…" at bounding box center [333, 71] width 208 height 91
click at [276, 111] on tspan "6" at bounding box center [274, 110] width 7 height 15
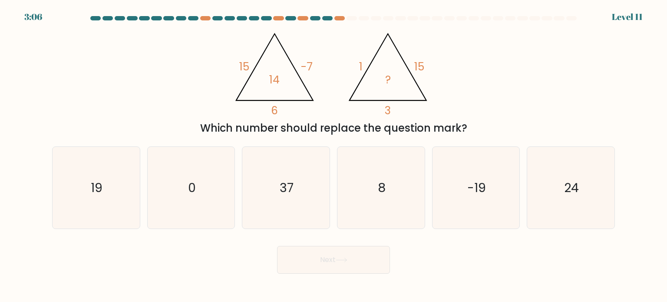
click at [319, 111] on icon "@import url('https://fonts.googleapis.com/css?family=Abril+Fatface:400,100,100i…" at bounding box center [333, 71] width 208 height 91
click at [132, 185] on icon "19" at bounding box center [96, 188] width 82 height 82
click at [334, 155] on input "a. 19" at bounding box center [334, 153] width 0 height 4
radio input "true"
click at [351, 265] on button "Next" at bounding box center [333, 260] width 113 height 28
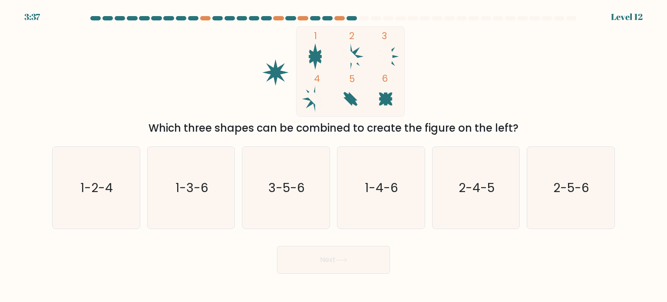
click at [390, 64] on ellipse at bounding box center [385, 56] width 13 height 26
click at [323, 59] on icon at bounding box center [321, 56] width 13 height 26
click at [348, 107] on icon at bounding box center [343, 99] width 13 height 26
click at [451, 193] on icon "2-4-5" at bounding box center [476, 188] width 82 height 82
click at [334, 155] on input "e. 2-4-5" at bounding box center [334, 153] width 0 height 4
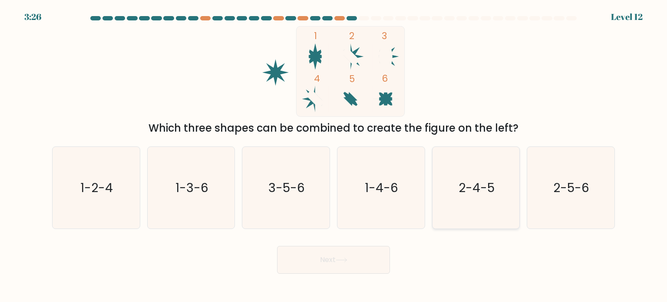
radio input "true"
click at [356, 261] on button "Next" at bounding box center [333, 260] width 113 height 28
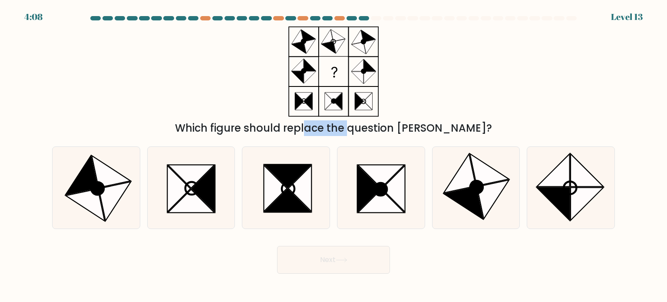
drag, startPoint x: 262, startPoint y: 119, endPoint x: 305, endPoint y: 121, distance: 43.1
click at [305, 121] on div "Which figure should replace the question mark?" at bounding box center [333, 81] width 573 height 110
click at [305, 121] on div "Which figure should replace the question mark?" at bounding box center [333, 128] width 552 height 16
click at [360, 102] on icon at bounding box center [359, 101] width 9 height 17
click at [321, 102] on icon at bounding box center [333, 71] width 109 height 91
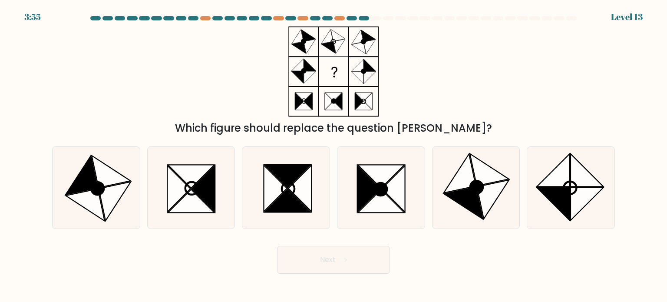
click at [297, 106] on icon at bounding box center [299, 101] width 9 height 17
click at [364, 49] on icon at bounding box center [358, 48] width 14 height 12
click at [328, 47] on icon at bounding box center [328, 48] width 14 height 12
click at [301, 46] on icon at bounding box center [298, 48] width 14 height 12
click at [447, 179] on icon at bounding box center [476, 188] width 82 height 82
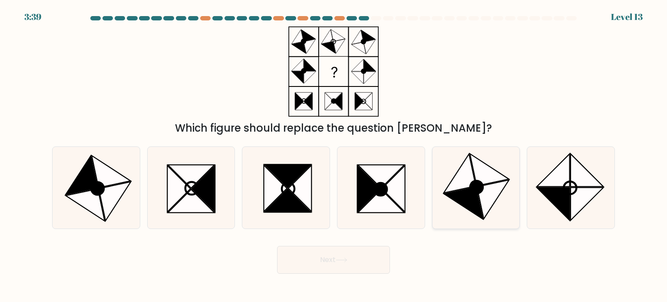
click at [334, 155] on input "e." at bounding box center [334, 153] width 0 height 4
radio input "true"
click at [354, 263] on button "Next" at bounding box center [333, 260] width 113 height 28
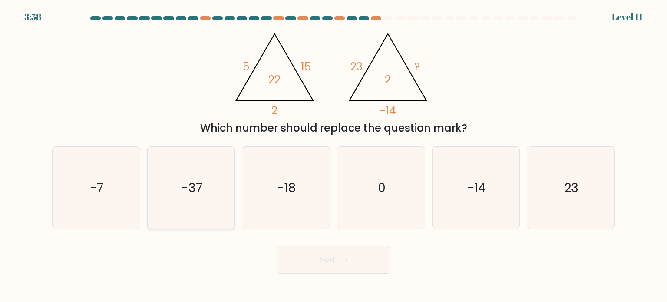
click at [153, 184] on icon "-37" at bounding box center [191, 188] width 82 height 82
click at [334, 155] on input "b. -37" at bounding box center [334, 153] width 0 height 4
radio input "true"
click at [114, 185] on icon "-7" at bounding box center [96, 188] width 82 height 82
click at [334, 155] on input "a. -7" at bounding box center [334, 153] width 0 height 4
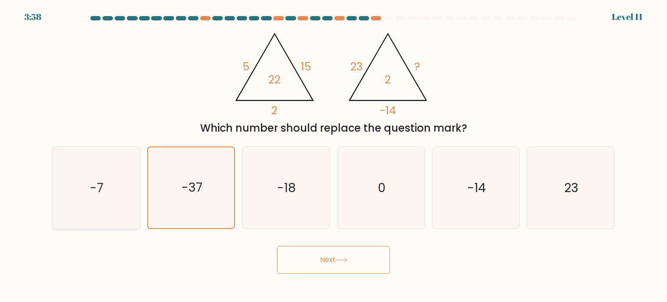
radio input "true"
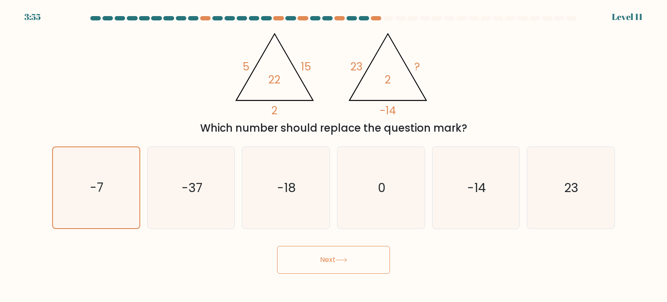
click at [321, 257] on button "Next" at bounding box center [333, 260] width 113 height 28
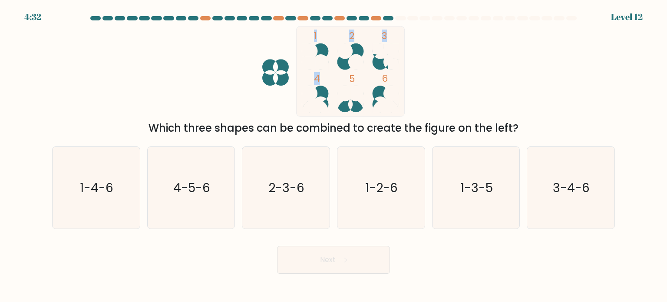
drag, startPoint x: 318, startPoint y: 78, endPoint x: 392, endPoint y: 79, distance: 74.3
click at [392, 79] on icon "1 2 3 4 5 6" at bounding box center [334, 71] width 234 height 91
click at [392, 79] on rect at bounding box center [350, 71] width 108 height 90
click at [187, 187] on text "4-5-6" at bounding box center [191, 187] width 37 height 17
click at [334, 155] on input "b. 4-5-6" at bounding box center [334, 153] width 0 height 4
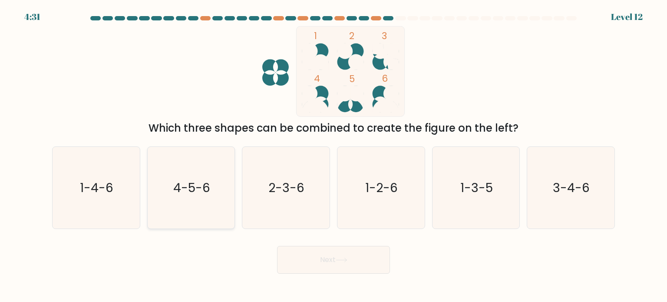
radio input "true"
click at [328, 265] on button "Next" at bounding box center [333, 260] width 113 height 28
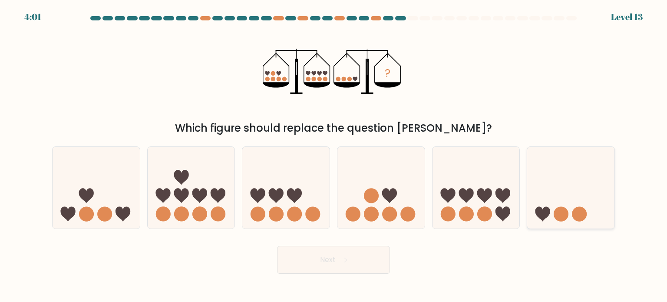
click at [575, 205] on icon at bounding box center [570, 188] width 87 height 72
click at [334, 155] on input "f." at bounding box center [334, 153] width 0 height 4
radio input "true"
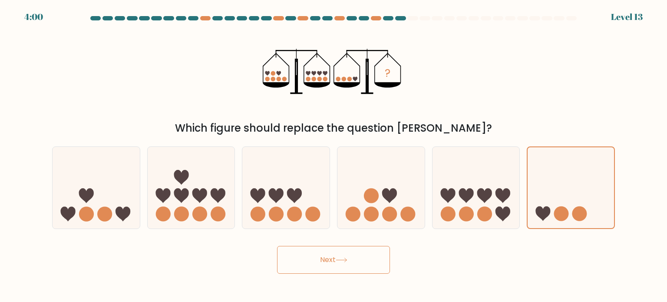
click at [368, 258] on button "Next" at bounding box center [333, 260] width 113 height 28
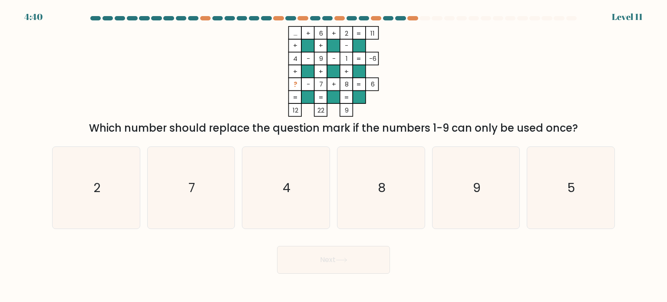
drag, startPoint x: 290, startPoint y: 33, endPoint x: 298, endPoint y: 33, distance: 7.9
click at [298, 33] on icon "... + 6 + 2 11 + + - 4 - 9 - 1 -6 + + + ? - 7 + 8 = 6 = = = = 12 22 9 =" at bounding box center [333, 71] width 261 height 91
drag, startPoint x: 321, startPoint y: 30, endPoint x: 316, endPoint y: 31, distance: 4.9
click at [321, 30] on tspan "6" at bounding box center [321, 33] width 4 height 9
drag, startPoint x: 316, startPoint y: 31, endPoint x: 322, endPoint y: 33, distance: 6.3
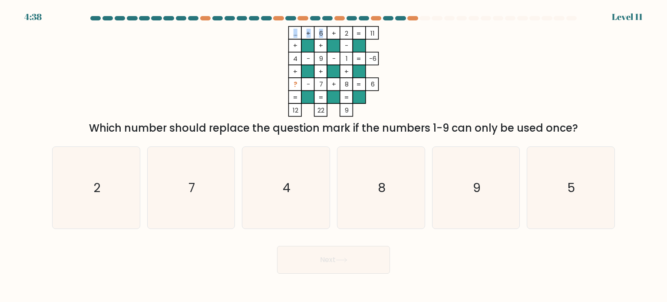
click at [322, 33] on icon "... + 6 + 2 11 + + - 4 - 9 - 1 -6 + + + ? - 7 + 8 = 6 = = = = 12 22 9 =" at bounding box center [333, 71] width 261 height 91
click at [320, 33] on tspan "6" at bounding box center [321, 33] width 4 height 9
drag, startPoint x: 318, startPoint y: 33, endPoint x: 323, endPoint y: 33, distance: 4.8
click at [323, 33] on icon "... + 6 + 2 11 + + - 4 - 9 - 1 -6 + + + ? - 7 + 8 = 6 = = = = 12 22 9 =" at bounding box center [333, 71] width 261 height 91
click at [323, 33] on tspan "6" at bounding box center [321, 33] width 4 height 9
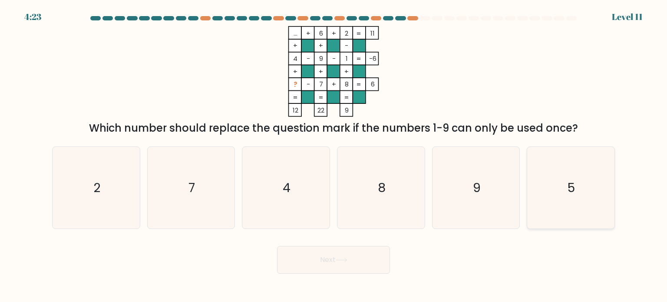
click at [534, 174] on icon "5" at bounding box center [571, 188] width 82 height 82
click at [334, 155] on input "f. 5" at bounding box center [334, 153] width 0 height 4
radio input "true"
click at [359, 264] on button "Next" at bounding box center [333, 260] width 113 height 28
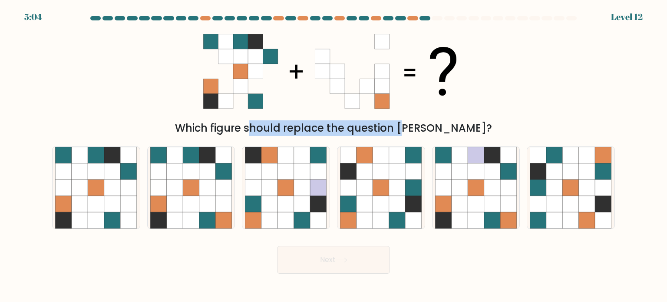
drag, startPoint x: 212, startPoint y: 129, endPoint x: 369, endPoint y: 128, distance: 157.2
click at [368, 128] on div "Which figure should replace the question mark?" at bounding box center [333, 128] width 552 height 16
drag, startPoint x: 368, startPoint y: 128, endPoint x: 362, endPoint y: 128, distance: 6.5
click at [368, 128] on div "Which figure should replace the question mark?" at bounding box center [333, 128] width 552 height 16
click at [257, 127] on div "Which figure should replace the question mark?" at bounding box center [333, 128] width 552 height 16
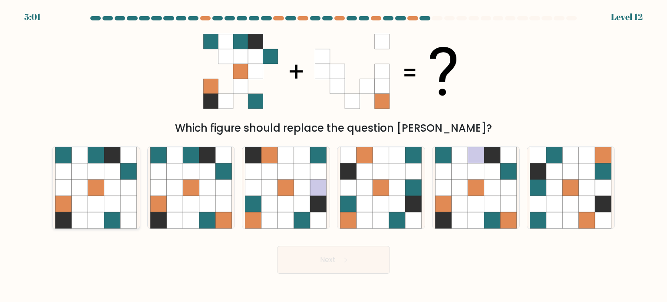
click at [100, 180] on icon at bounding box center [96, 187] width 17 height 17
click at [334, 155] on input "a." at bounding box center [334, 153] width 0 height 4
radio input "true"
click at [196, 169] on icon at bounding box center [191, 171] width 17 height 17
click at [334, 155] on input "b." at bounding box center [334, 153] width 0 height 4
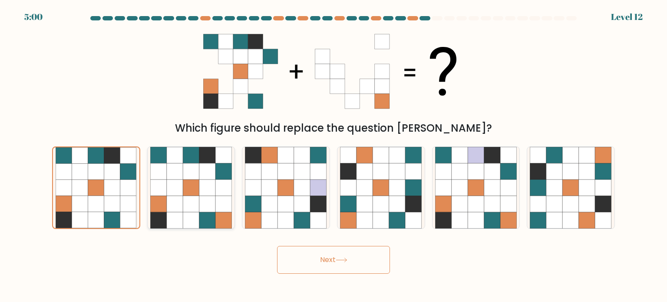
radio input "true"
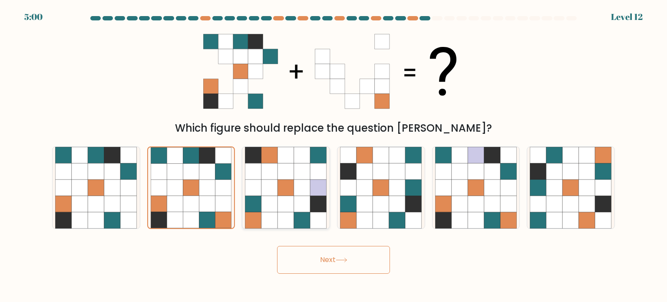
click at [275, 182] on icon at bounding box center [269, 187] width 17 height 17
click at [334, 155] on input "c." at bounding box center [334, 153] width 0 height 4
radio input "true"
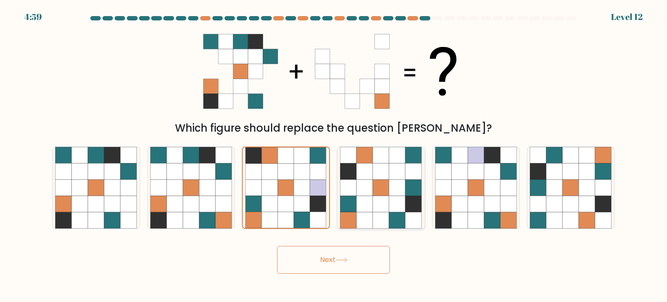
drag, startPoint x: 354, startPoint y: 181, endPoint x: 367, endPoint y: 182, distance: 13.1
click at [354, 181] on icon at bounding box center [348, 187] width 17 height 17
click at [334, 155] on input "d." at bounding box center [334, 153] width 0 height 4
radio input "true"
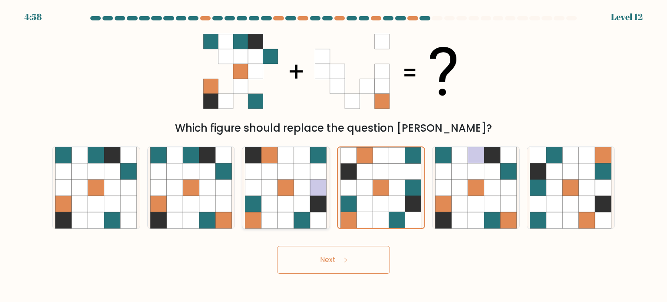
click at [284, 183] on icon at bounding box center [286, 187] width 17 height 17
click at [334, 155] on input "c." at bounding box center [334, 153] width 0 height 4
radio input "true"
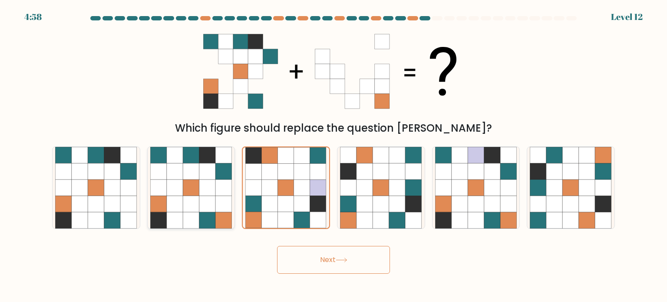
click at [209, 182] on icon at bounding box center [207, 187] width 17 height 17
click at [334, 155] on input "b." at bounding box center [334, 153] width 0 height 4
radio input "true"
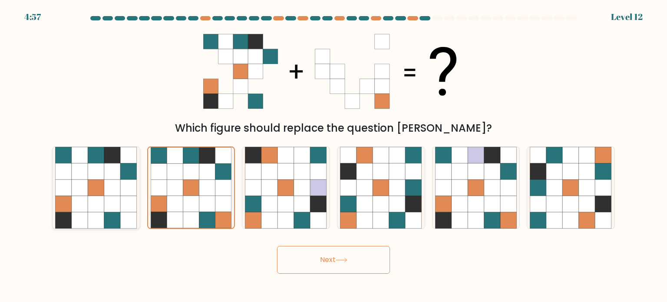
click at [104, 181] on icon at bounding box center [112, 187] width 17 height 17
click at [334, 155] on input "a." at bounding box center [334, 153] width 0 height 4
radio input "true"
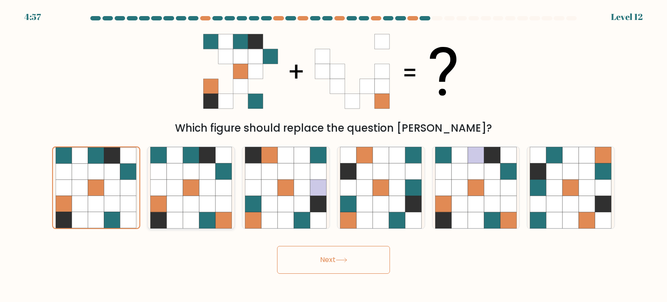
click at [172, 177] on icon at bounding box center [175, 171] width 17 height 17
click at [334, 155] on input "b." at bounding box center [334, 153] width 0 height 4
radio input "true"
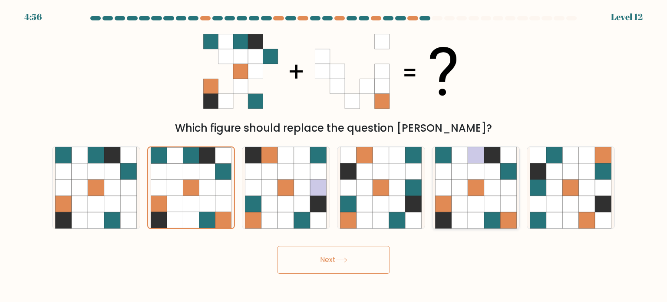
click at [470, 161] on icon at bounding box center [476, 155] width 17 height 17
click at [334, 155] on input "e." at bounding box center [334, 153] width 0 height 4
radio input "true"
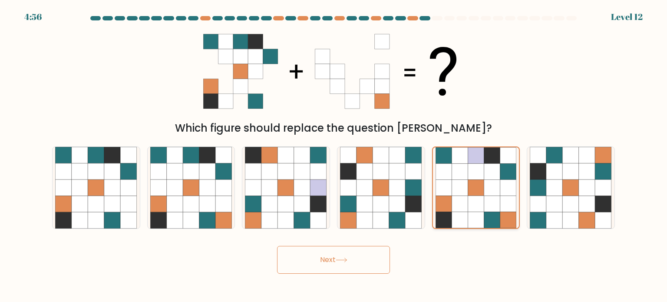
click at [448, 182] on icon at bounding box center [444, 187] width 16 height 16
click at [334, 155] on input "e." at bounding box center [334, 153] width 0 height 4
click at [108, 188] on icon at bounding box center [112, 187] width 17 height 17
click at [334, 155] on input "a." at bounding box center [334, 153] width 0 height 4
radio input "true"
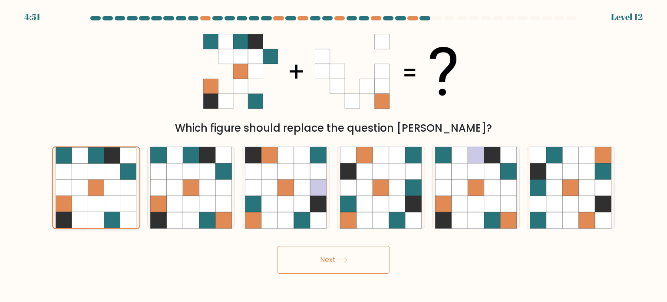
click at [89, 179] on icon at bounding box center [96, 187] width 16 height 16
click at [334, 155] on input "a." at bounding box center [334, 153] width 0 height 4
click at [199, 187] on icon at bounding box center [207, 187] width 17 height 17
click at [334, 155] on input "b." at bounding box center [334, 153] width 0 height 4
radio input "true"
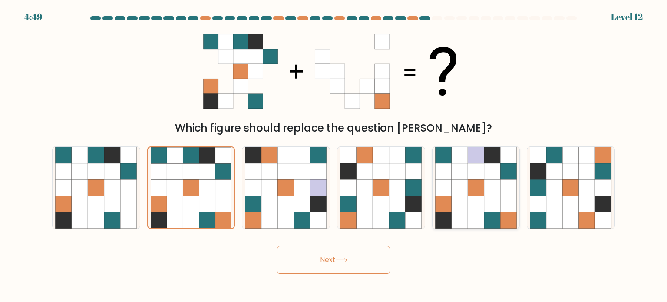
click at [475, 180] on icon at bounding box center [476, 187] width 17 height 17
click at [334, 155] on input "e." at bounding box center [334, 153] width 0 height 4
radio input "true"
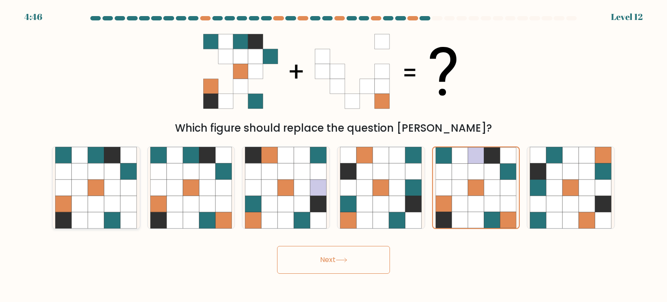
click at [96, 184] on icon at bounding box center [96, 187] width 17 height 17
click at [334, 155] on input "a." at bounding box center [334, 153] width 0 height 4
radio input "true"
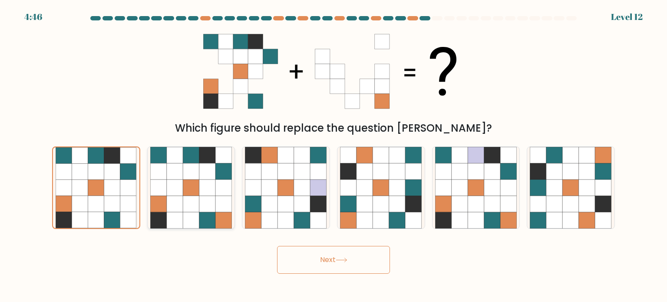
click at [214, 184] on icon at bounding box center [207, 187] width 17 height 17
click at [334, 155] on input "b." at bounding box center [334, 153] width 0 height 4
radio input "true"
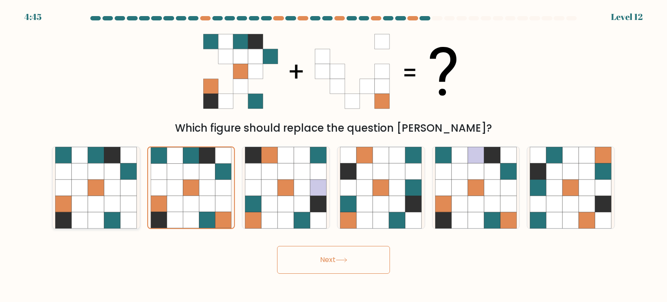
click at [112, 187] on icon at bounding box center [112, 187] width 17 height 17
click at [334, 155] on input "a." at bounding box center [334, 153] width 0 height 4
radio input "true"
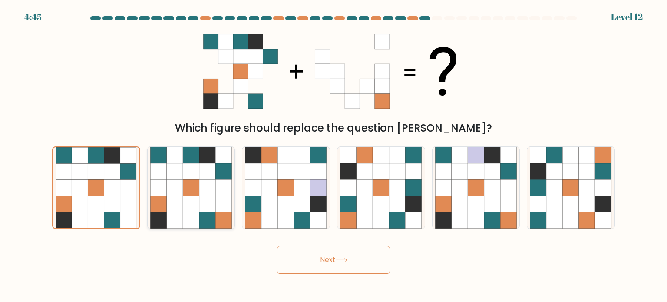
click at [202, 183] on icon at bounding box center [207, 187] width 17 height 17
click at [334, 155] on input "b." at bounding box center [334, 153] width 0 height 4
radio input "true"
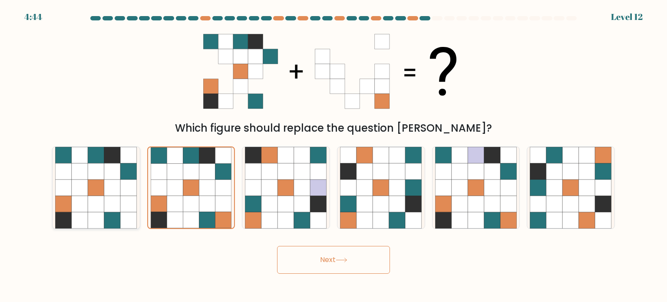
click at [90, 186] on icon at bounding box center [96, 187] width 17 height 17
click at [334, 155] on input "a." at bounding box center [334, 153] width 0 height 4
radio input "true"
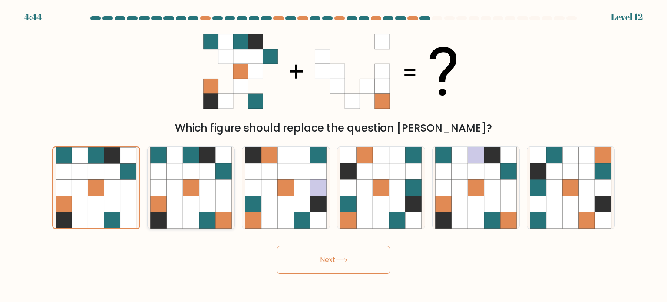
drag, startPoint x: 189, startPoint y: 185, endPoint x: 177, endPoint y: 185, distance: 12.6
click at [189, 185] on icon at bounding box center [191, 187] width 17 height 17
click at [334, 155] on input "b." at bounding box center [334, 153] width 0 height 4
radio input "true"
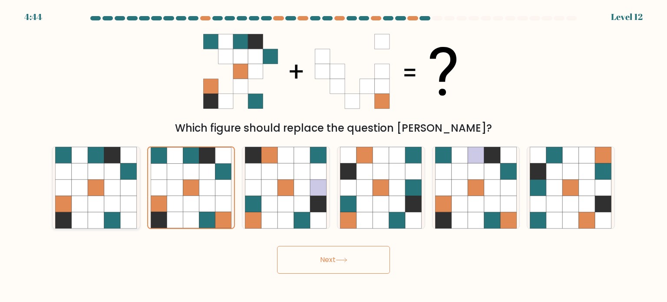
click at [101, 190] on icon at bounding box center [96, 187] width 17 height 17
click at [334, 155] on input "a." at bounding box center [334, 153] width 0 height 4
radio input "true"
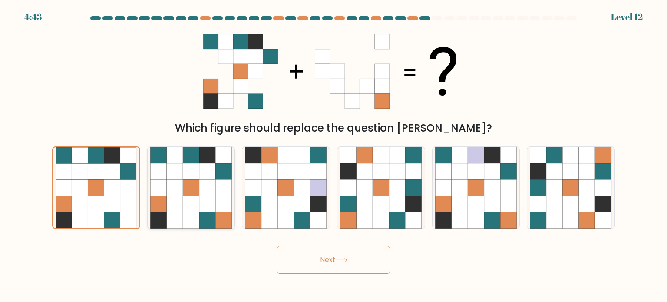
click at [188, 184] on icon at bounding box center [191, 187] width 17 height 17
click at [334, 155] on input "b." at bounding box center [334, 153] width 0 height 4
radio input "true"
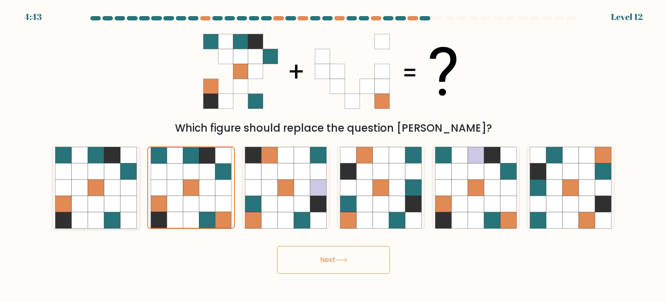
click at [121, 190] on icon at bounding box center [129, 187] width 17 height 17
click at [334, 155] on input "a." at bounding box center [334, 153] width 0 height 4
radio input "true"
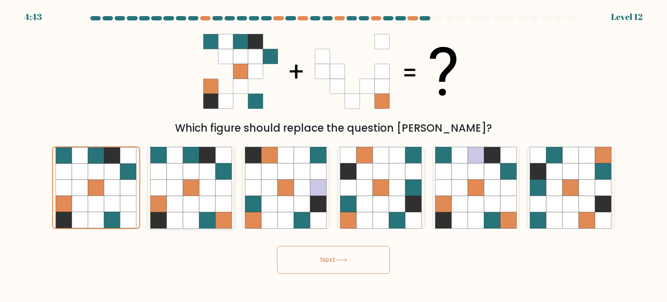
click at [195, 187] on icon at bounding box center [191, 187] width 17 height 17
click at [334, 155] on input "b." at bounding box center [334, 153] width 0 height 4
radio input "true"
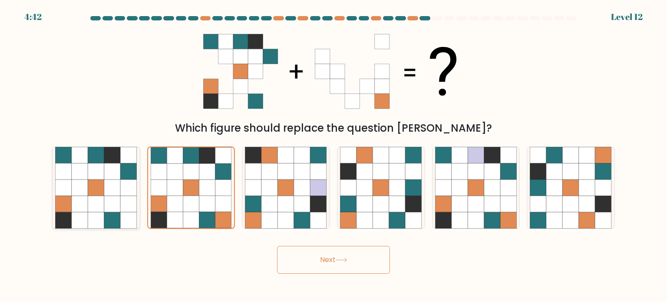
click at [110, 189] on icon at bounding box center [112, 187] width 17 height 17
click at [334, 155] on input "a." at bounding box center [334, 153] width 0 height 4
radio input "true"
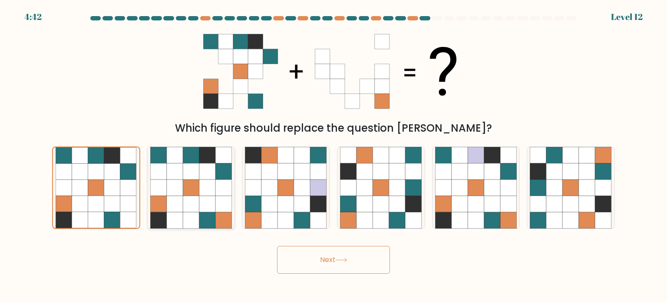
click at [176, 185] on icon at bounding box center [175, 187] width 17 height 17
click at [334, 155] on input "b." at bounding box center [334, 153] width 0 height 4
radio input "true"
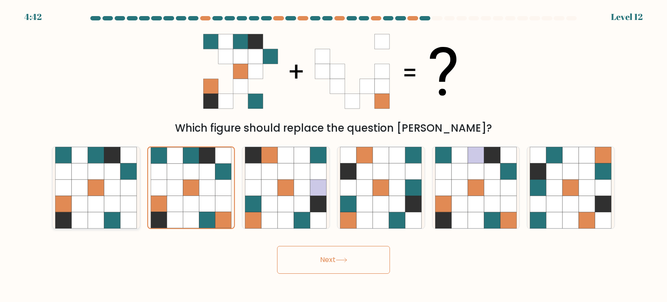
click at [108, 189] on icon at bounding box center [112, 187] width 17 height 17
click at [334, 155] on input "a." at bounding box center [334, 153] width 0 height 4
radio input "true"
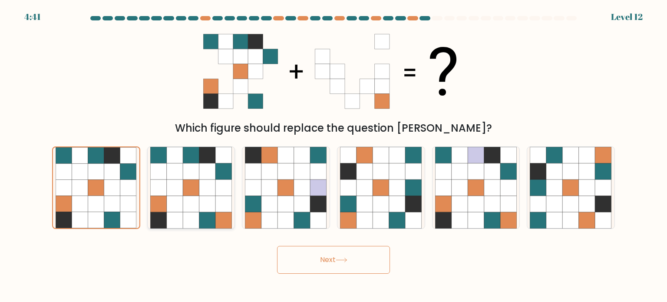
click at [187, 187] on icon at bounding box center [191, 187] width 17 height 17
click at [334, 155] on input "b." at bounding box center [334, 153] width 0 height 4
radio input "true"
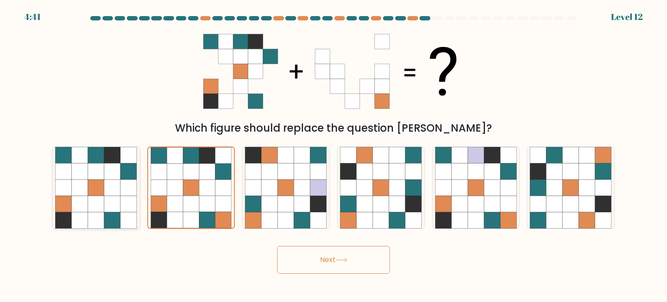
click at [100, 189] on icon at bounding box center [96, 187] width 17 height 17
click at [334, 155] on input "a." at bounding box center [334, 153] width 0 height 4
radio input "true"
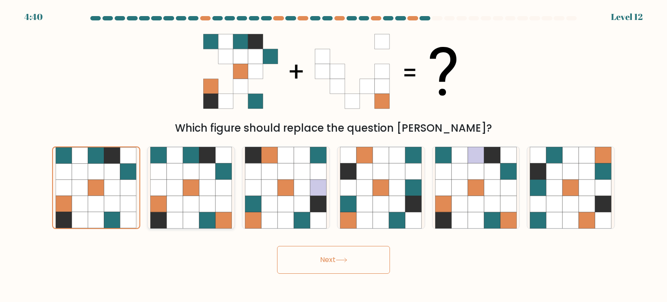
click at [187, 185] on icon at bounding box center [191, 187] width 17 height 17
click at [334, 155] on input "b." at bounding box center [334, 153] width 0 height 4
radio input "true"
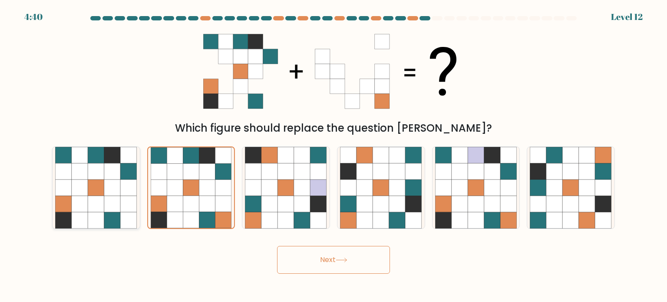
click at [103, 189] on icon at bounding box center [96, 187] width 17 height 17
click at [334, 155] on input "a." at bounding box center [334, 153] width 0 height 4
radio input "true"
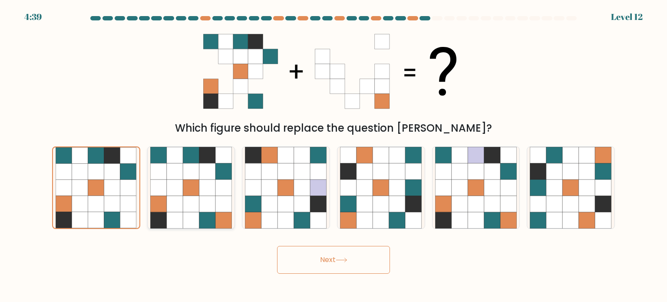
click at [182, 184] on icon at bounding box center [175, 187] width 17 height 17
click at [334, 155] on input "b." at bounding box center [334, 153] width 0 height 4
radio input "true"
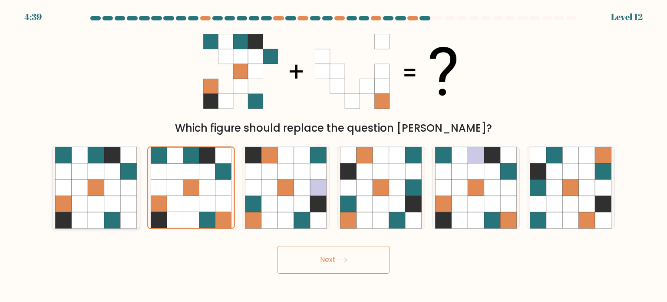
click at [118, 185] on icon at bounding box center [112, 187] width 17 height 17
click at [334, 155] on input "a." at bounding box center [334, 153] width 0 height 4
radio input "true"
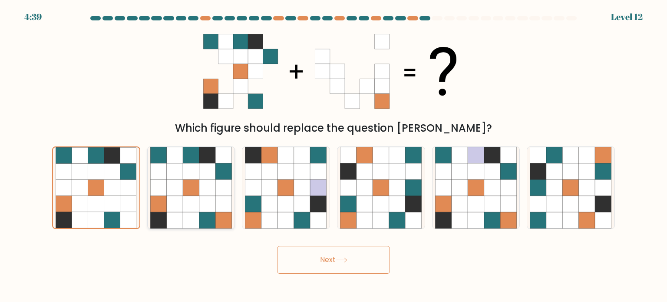
click at [185, 184] on icon at bounding box center [191, 187] width 17 height 17
click at [334, 155] on input "b." at bounding box center [334, 153] width 0 height 4
radio input "true"
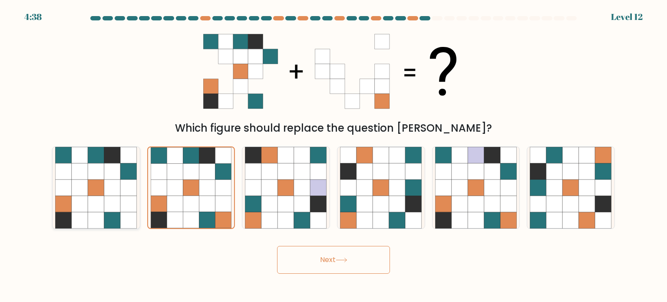
click at [99, 186] on icon at bounding box center [96, 187] width 17 height 17
click at [334, 155] on input "a." at bounding box center [334, 153] width 0 height 4
radio input "true"
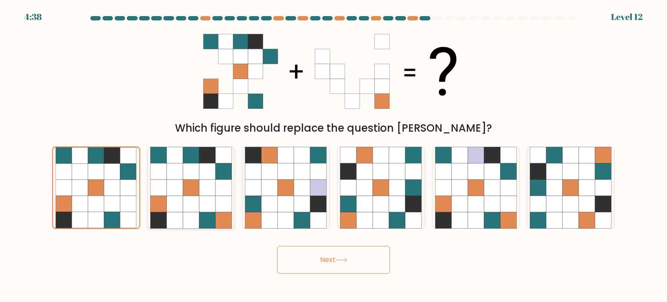
click at [183, 184] on icon at bounding box center [191, 187] width 17 height 17
click at [334, 155] on input "b." at bounding box center [334, 153] width 0 height 4
radio input "true"
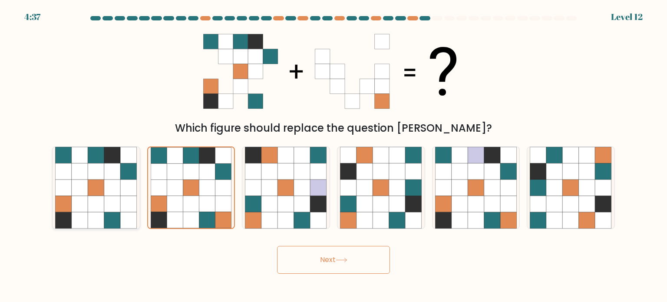
click at [99, 186] on icon at bounding box center [96, 187] width 17 height 17
click at [334, 155] on input "a." at bounding box center [334, 153] width 0 height 4
radio input "true"
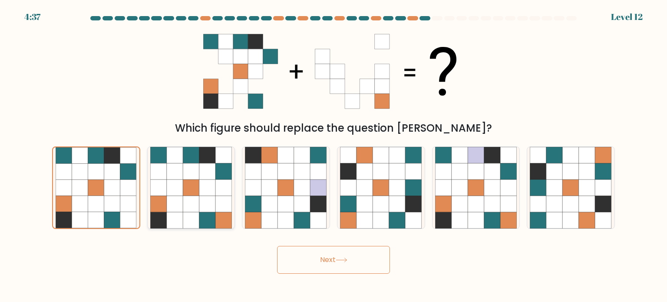
click at [193, 183] on icon at bounding box center [191, 187] width 17 height 17
click at [334, 155] on input "b." at bounding box center [334, 153] width 0 height 4
radio input "true"
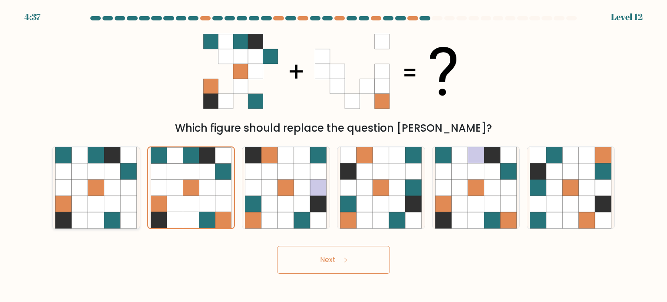
click at [109, 185] on icon at bounding box center [112, 187] width 17 height 17
click at [334, 155] on input "a." at bounding box center [334, 153] width 0 height 4
radio input "true"
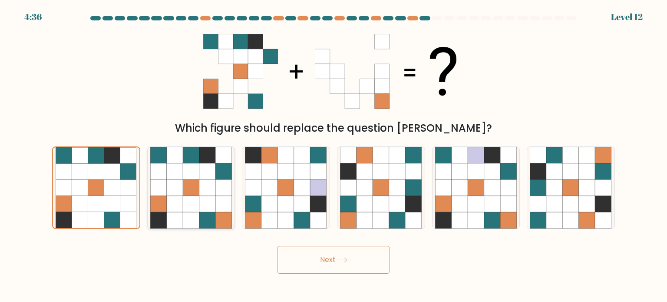
click at [180, 185] on icon at bounding box center [175, 187] width 17 height 17
click at [334, 155] on input "b." at bounding box center [334, 153] width 0 height 4
radio input "true"
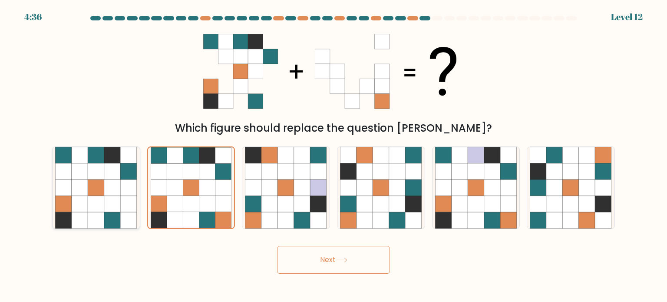
click at [99, 185] on icon at bounding box center [96, 187] width 17 height 17
click at [334, 155] on input "a." at bounding box center [334, 153] width 0 height 4
radio input "true"
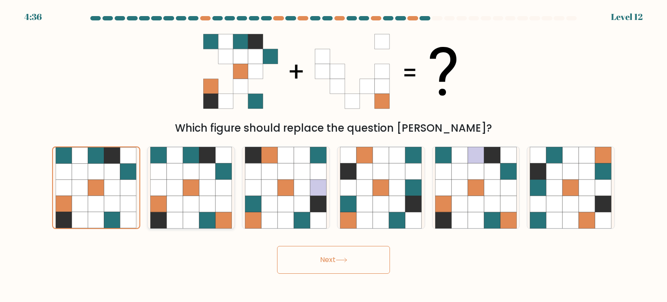
click at [198, 182] on icon at bounding box center [191, 187] width 17 height 17
click at [334, 155] on input "b." at bounding box center [334, 153] width 0 height 4
radio input "true"
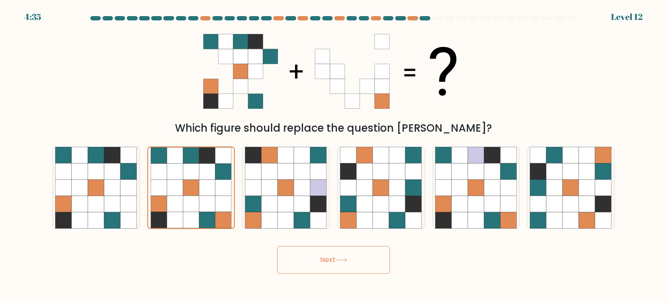
click at [334, 271] on button "Next" at bounding box center [333, 260] width 113 height 28
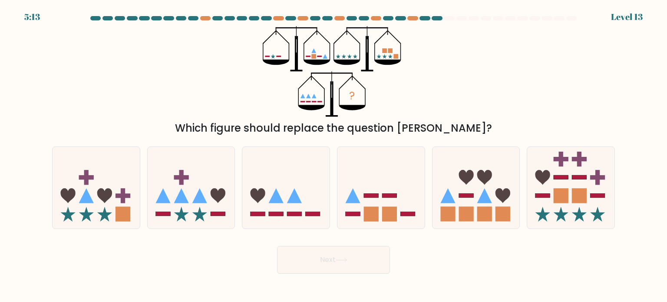
drag, startPoint x: 389, startPoint y: 57, endPoint x: 376, endPoint y: 55, distance: 13.6
click at [377, 55] on icon "?" at bounding box center [334, 71] width 142 height 91
click at [394, 99] on icon "?" at bounding box center [334, 71] width 142 height 91
click at [394, 201] on icon at bounding box center [380, 188] width 87 height 72
click at [334, 155] on input "d." at bounding box center [334, 153] width 0 height 4
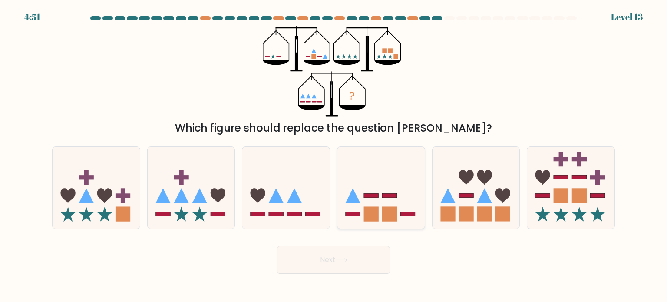
radio input "true"
click at [357, 264] on button "Next" at bounding box center [333, 260] width 113 height 28
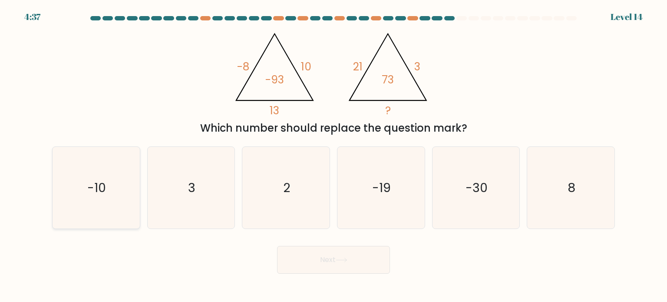
click at [125, 172] on icon "-10" at bounding box center [96, 188] width 82 height 82
click at [334, 155] on input "a. -10" at bounding box center [334, 153] width 0 height 4
radio input "true"
click at [339, 267] on button "Next" at bounding box center [333, 260] width 113 height 28
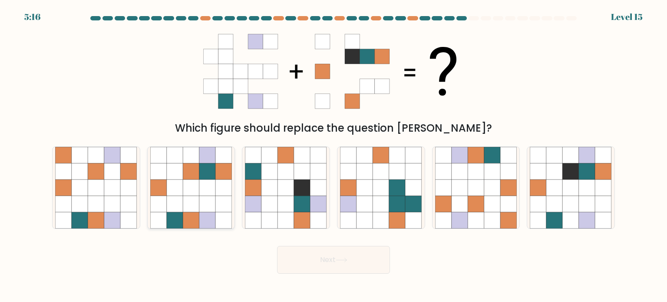
click at [167, 162] on icon at bounding box center [175, 155] width 17 height 17
click at [334, 155] on input "b." at bounding box center [334, 153] width 0 height 4
radio input "true"
click at [570, 193] on icon at bounding box center [571, 187] width 17 height 17
click at [334, 155] on input "f." at bounding box center [334, 153] width 0 height 4
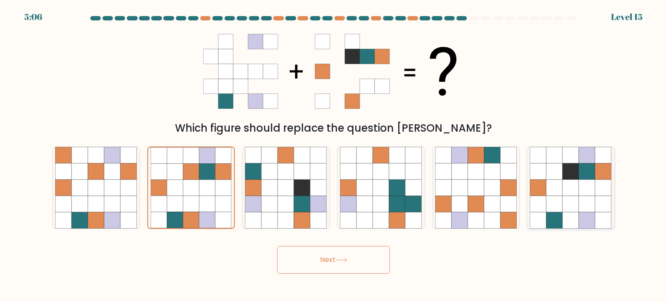
radio input "true"
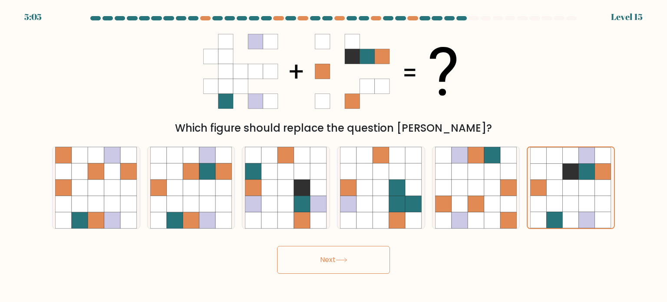
click at [377, 253] on button "Next" at bounding box center [333, 260] width 113 height 28
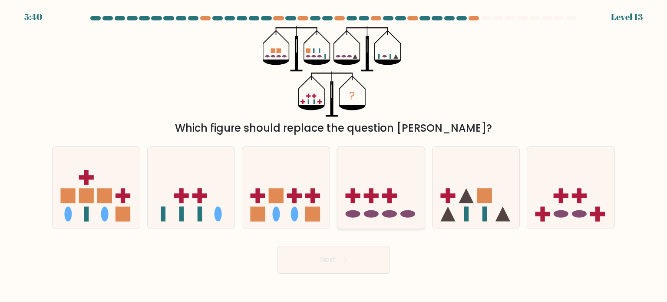
click at [394, 178] on icon at bounding box center [380, 188] width 87 height 72
click at [334, 155] on input "d." at bounding box center [334, 153] width 0 height 4
radio input "true"
click at [200, 207] on rect at bounding box center [200, 213] width 5 height 15
click at [334, 155] on input "b." at bounding box center [334, 153] width 0 height 4
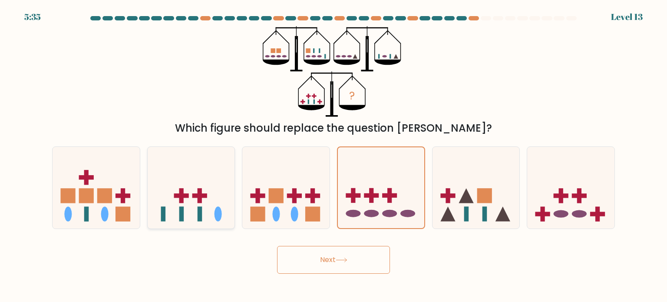
radio input "true"
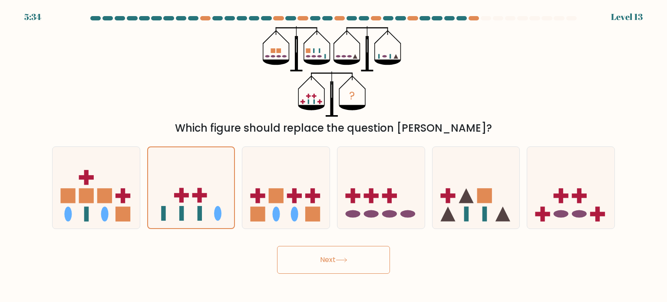
click at [358, 258] on button "Next" at bounding box center [333, 260] width 113 height 28
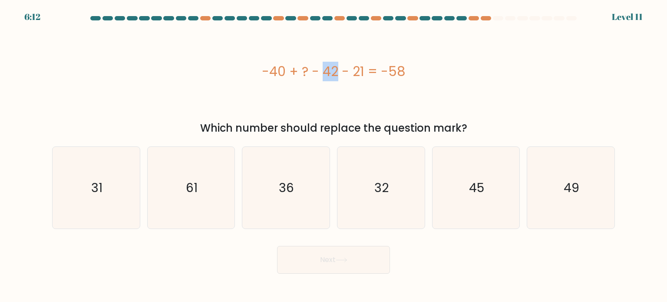
drag, startPoint x: 271, startPoint y: 69, endPoint x: 283, endPoint y: 69, distance: 12.2
click at [283, 69] on div "-40 + ? - 42 - 21 = -58" at bounding box center [333, 72] width 563 height 20
click at [327, 69] on div "-40 + ? - 42 - 21 = -58" at bounding box center [333, 72] width 563 height 20
drag, startPoint x: 325, startPoint y: 69, endPoint x: 335, endPoint y: 70, distance: 10.1
click at [335, 70] on div "-40 + ? - 42 - 21 = -58" at bounding box center [333, 72] width 563 height 20
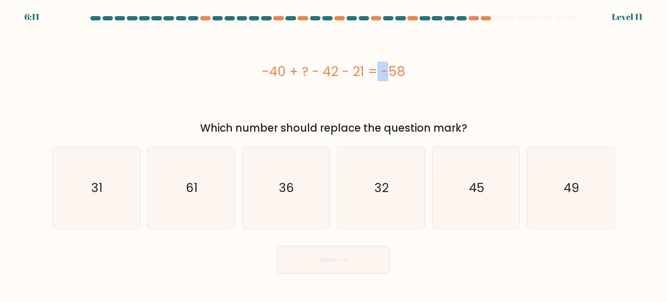
click at [335, 70] on div "-40 + ? - 42 - 21 = -58" at bounding box center [333, 72] width 563 height 20
click at [488, 177] on icon "45" at bounding box center [476, 188] width 82 height 82
click at [334, 155] on input "e. 45" at bounding box center [334, 153] width 0 height 4
radio input "true"
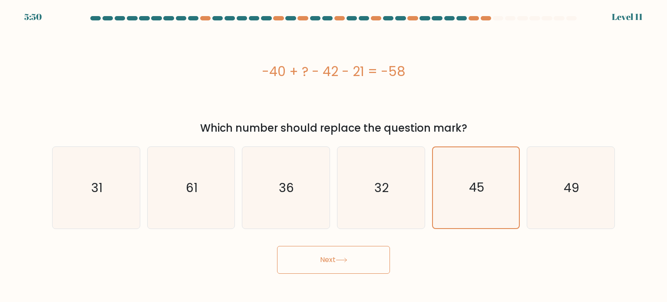
click at [370, 245] on div "Next" at bounding box center [333, 256] width 573 height 34
click at [347, 258] on icon at bounding box center [342, 260] width 12 height 5
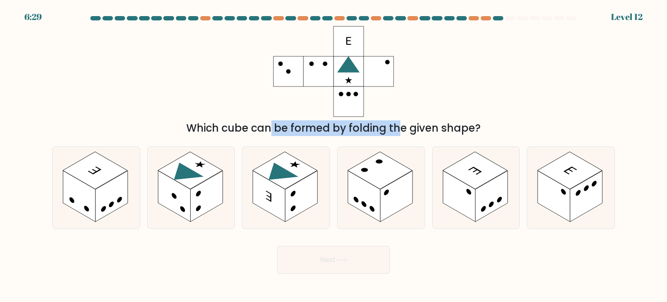
drag, startPoint x: 186, startPoint y: 127, endPoint x: 329, endPoint y: 127, distance: 143.3
click at [329, 127] on div "Which cube can be formed by folding the given shape?" at bounding box center [333, 128] width 552 height 16
click at [295, 128] on div "Which cube can be formed by folding the given shape?" at bounding box center [333, 128] width 552 height 16
click at [285, 171] on icon at bounding box center [278, 174] width 42 height 24
click at [334, 155] on input "c." at bounding box center [334, 153] width 0 height 4
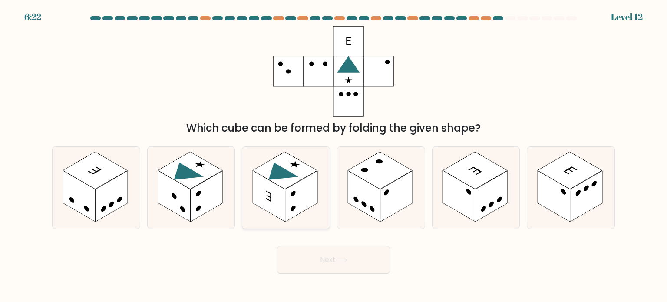
radio input "true"
click at [353, 260] on button "Next" at bounding box center [333, 260] width 113 height 28
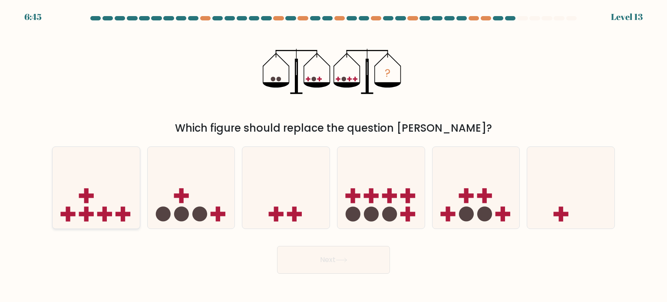
click at [113, 173] on icon at bounding box center [96, 188] width 87 height 72
click at [334, 155] on input "a." at bounding box center [334, 153] width 0 height 4
radio input "true"
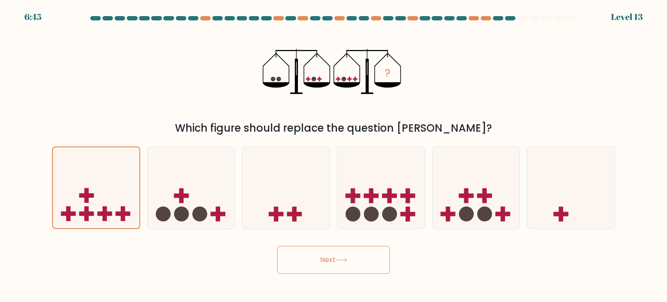
click at [325, 250] on button "Next" at bounding box center [333, 260] width 113 height 28
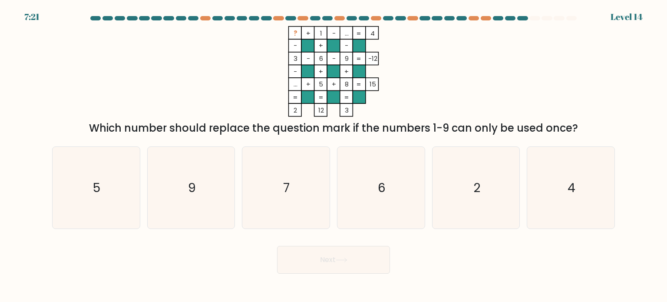
drag, startPoint x: 292, startPoint y: 29, endPoint x: 375, endPoint y: 32, distance: 83.0
click at [375, 32] on icon "? + 1 - ... 4 - + - 3 - 6 - 9 -12 - + + ... + 5 + 8 = 15 = = = = 2 12 3 =" at bounding box center [333, 71] width 261 height 91
click at [349, 53] on rect at bounding box center [346, 58] width 13 height 13
click at [346, 58] on tspan "9" at bounding box center [347, 58] width 4 height 9
click at [347, 58] on tspan "9" at bounding box center [347, 58] width 4 height 9
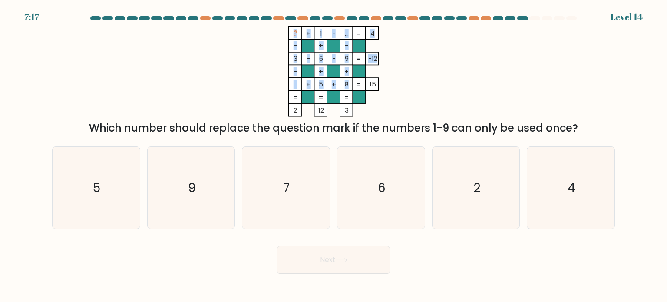
click at [347, 82] on icon "? + 1 - ... 4 - + - 3 - 6 - 9 -12 - + + ... + 5 + 8 = 15 = = = = 2 12 3 =" at bounding box center [333, 71] width 261 height 91
click at [346, 83] on tspan "8" at bounding box center [347, 83] width 4 height 9
click at [284, 165] on icon "7" at bounding box center [286, 188] width 82 height 82
click at [334, 155] on input "c. 7" at bounding box center [334, 153] width 0 height 4
radio input "true"
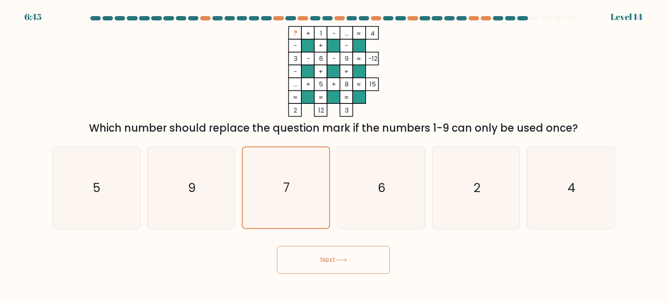
click at [341, 251] on button "Next" at bounding box center [333, 260] width 113 height 28
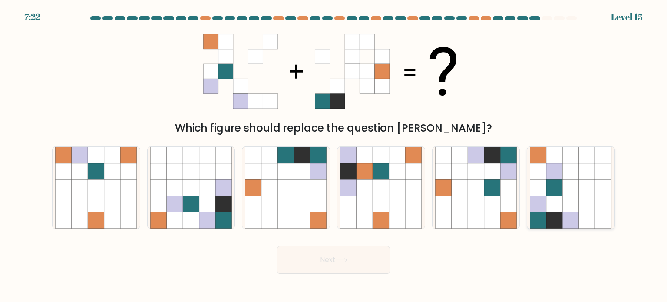
click at [564, 179] on icon at bounding box center [571, 187] width 17 height 17
click at [334, 155] on input "f." at bounding box center [334, 153] width 0 height 4
radio input "true"
click at [365, 259] on button "Next" at bounding box center [333, 260] width 113 height 28
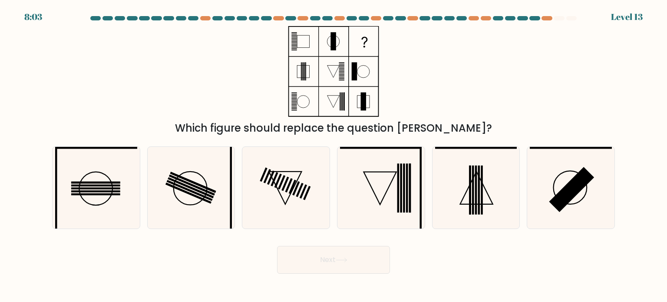
drag, startPoint x: 330, startPoint y: 37, endPoint x: 367, endPoint y: 71, distance: 50.4
click at [367, 71] on icon at bounding box center [333, 71] width 109 height 91
click at [304, 94] on icon at bounding box center [333, 71] width 109 height 91
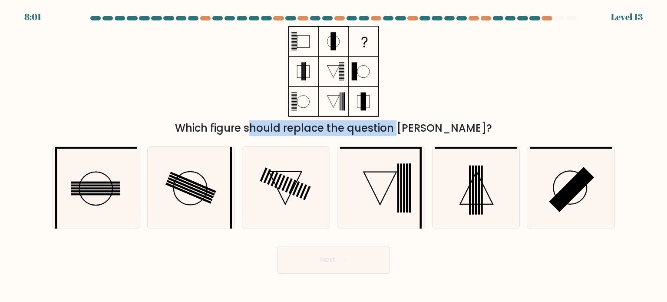
drag, startPoint x: 309, startPoint y: 77, endPoint x: 354, endPoint y: 118, distance: 60.2
click at [354, 118] on div "Which figure should replace the question mark?" at bounding box center [333, 81] width 573 height 110
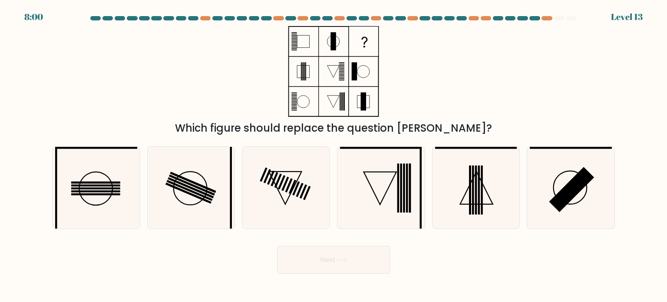
click at [325, 102] on icon at bounding box center [333, 71] width 109 height 91
drag, startPoint x: 294, startPoint y: 43, endPoint x: 370, endPoint y: 102, distance: 97.0
click at [370, 102] on icon at bounding box center [333, 71] width 109 height 91
click at [303, 71] on icon at bounding box center [333, 71] width 109 height 91
click at [308, 47] on icon at bounding box center [333, 71] width 109 height 91
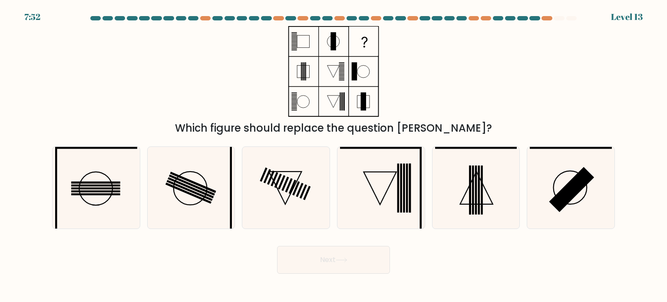
click at [306, 77] on rect at bounding box center [303, 71] width 12 height 12
click at [367, 103] on icon at bounding box center [333, 71] width 109 height 91
click at [301, 69] on icon at bounding box center [333, 71] width 109 height 91
click at [307, 40] on icon at bounding box center [333, 71] width 109 height 91
click at [335, 43] on rect at bounding box center [334, 41] width 6 height 18
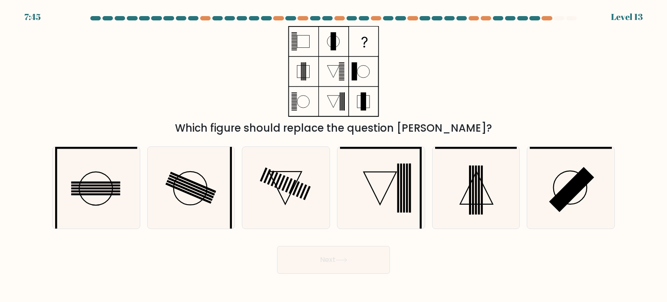
click at [370, 74] on icon at bounding box center [333, 71] width 109 height 91
click at [295, 100] on icon at bounding box center [333, 71] width 109 height 91
click at [334, 107] on icon at bounding box center [333, 71] width 109 height 91
click at [348, 75] on rect at bounding box center [334, 71] width 30 height 30
click at [311, 75] on icon at bounding box center [333, 71] width 109 height 91
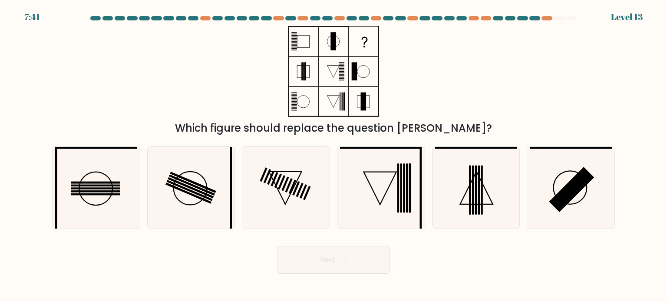
click at [311, 46] on icon at bounding box center [333, 71] width 109 height 91
click at [354, 104] on icon at bounding box center [333, 71] width 109 height 91
drag, startPoint x: 339, startPoint y: 105, endPoint x: 342, endPoint y: 77, distance: 28.4
click at [340, 97] on icon at bounding box center [333, 71] width 109 height 91
click at [342, 76] on icon at bounding box center [333, 71] width 109 height 91
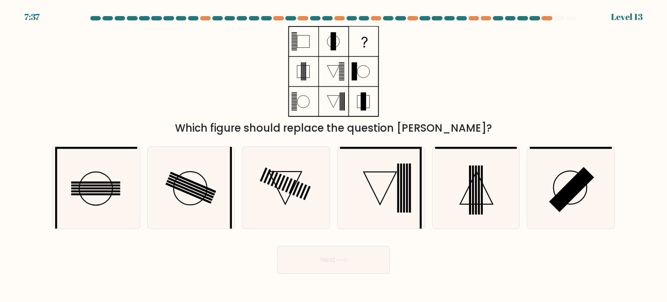
drag, startPoint x: 336, startPoint y: 105, endPoint x: 342, endPoint y: 76, distance: 29.3
click at [336, 104] on icon at bounding box center [333, 71] width 109 height 91
click at [337, 62] on icon at bounding box center [333, 71] width 109 height 91
click at [328, 99] on icon at bounding box center [333, 71] width 109 height 91
click at [328, 66] on icon at bounding box center [333, 71] width 109 height 91
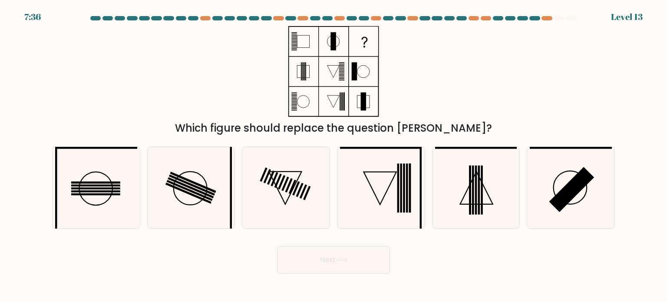
drag, startPoint x: 326, startPoint y: 107, endPoint x: 328, endPoint y: 75, distance: 31.8
click at [325, 98] on icon at bounding box center [333, 71] width 109 height 91
drag, startPoint x: 328, startPoint y: 73, endPoint x: 328, endPoint y: 81, distance: 8.3
click at [328, 76] on icon at bounding box center [333, 71] width 109 height 91
drag, startPoint x: 329, startPoint y: 111, endPoint x: 333, endPoint y: 78, distance: 33.3
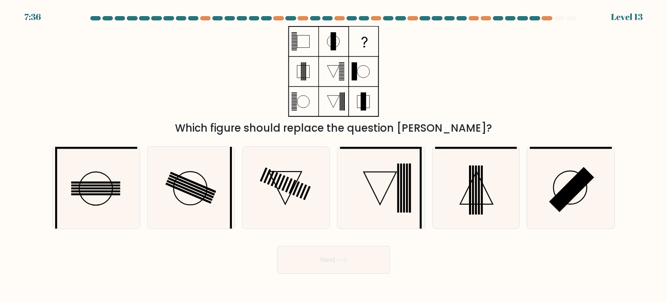
click at [329, 101] on icon at bounding box center [333, 71] width 109 height 91
click at [334, 58] on icon at bounding box center [333, 71] width 109 height 91
drag, startPoint x: 332, startPoint y: 99, endPoint x: 330, endPoint y: 90, distance: 9.7
click at [331, 95] on icon at bounding box center [333, 71] width 109 height 91
drag, startPoint x: 331, startPoint y: 64, endPoint x: 330, endPoint y: 106, distance: 41.3
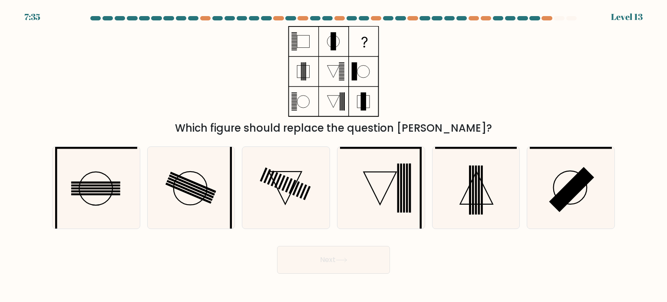
click at [331, 65] on icon at bounding box center [333, 71] width 109 height 91
drag, startPoint x: 330, startPoint y: 106, endPoint x: 331, endPoint y: 100, distance: 6.1
click at [330, 104] on icon at bounding box center [333, 71] width 109 height 91
click at [332, 71] on icon at bounding box center [333, 71] width 109 height 91
drag, startPoint x: 334, startPoint y: 101, endPoint x: 338, endPoint y: 71, distance: 30.3
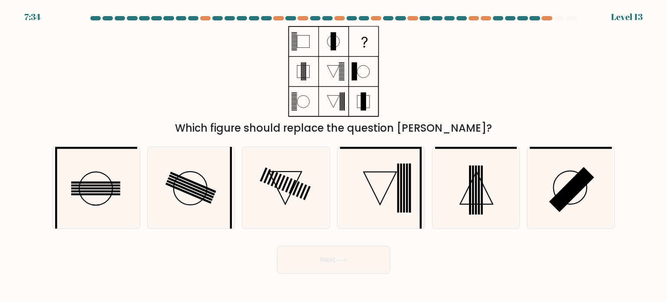
click at [334, 100] on icon at bounding box center [333, 71] width 109 height 91
click at [337, 71] on icon at bounding box center [333, 71] width 109 height 91
drag, startPoint x: 332, startPoint y: 104, endPoint x: 339, endPoint y: 71, distance: 33.3
click at [334, 101] on icon at bounding box center [333, 71] width 109 height 91
drag, startPoint x: 339, startPoint y: 71, endPoint x: 337, endPoint y: 102, distance: 30.5
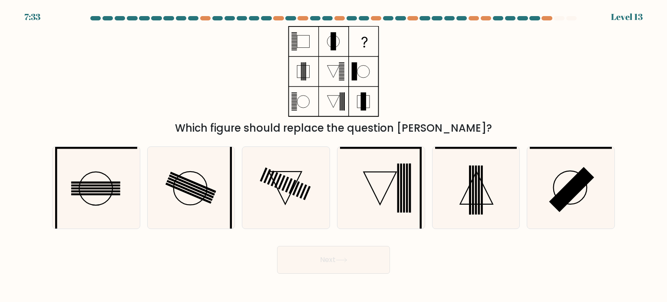
click at [339, 72] on icon at bounding box center [333, 71] width 109 height 91
drag, startPoint x: 336, startPoint y: 100, endPoint x: 336, endPoint y: 90, distance: 10.4
click at [336, 97] on icon at bounding box center [333, 71] width 109 height 91
drag, startPoint x: 336, startPoint y: 73, endPoint x: 336, endPoint y: 81, distance: 8.3
click at [336, 74] on icon at bounding box center [333, 71] width 109 height 91
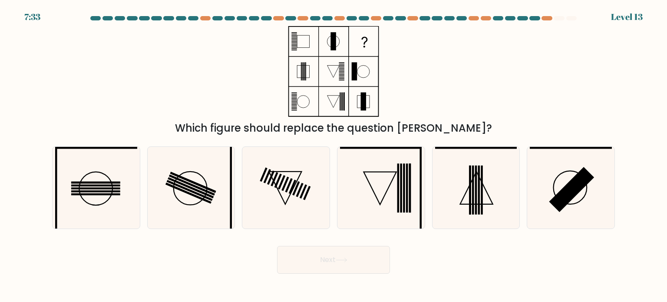
click at [337, 99] on icon at bounding box center [333, 71] width 109 height 91
click at [337, 66] on icon at bounding box center [333, 71] width 109 height 91
drag, startPoint x: 333, startPoint y: 96, endPoint x: 334, endPoint y: 69, distance: 27.4
click at [333, 95] on icon at bounding box center [333, 71] width 109 height 91
click at [334, 72] on icon at bounding box center [333, 71] width 109 height 91
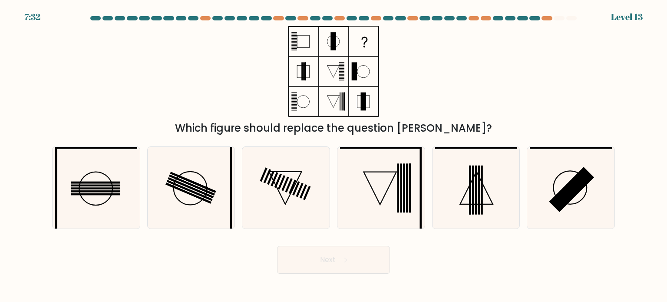
drag, startPoint x: 333, startPoint y: 105, endPoint x: 333, endPoint y: 94, distance: 10.9
click at [333, 99] on icon at bounding box center [333, 71] width 109 height 91
click at [335, 78] on icon at bounding box center [333, 71] width 109 height 91
drag, startPoint x: 332, startPoint y: 108, endPoint x: 334, endPoint y: 80, distance: 27.9
click at [332, 99] on icon at bounding box center [333, 71] width 109 height 91
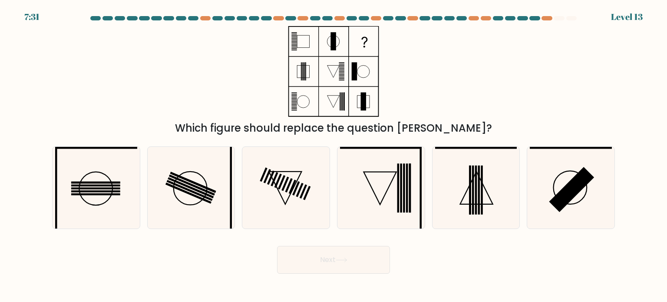
click at [334, 63] on icon at bounding box center [333, 71] width 109 height 91
drag, startPoint x: 335, startPoint y: 106, endPoint x: 336, endPoint y: 81, distance: 24.3
click at [335, 95] on icon at bounding box center [333, 71] width 109 height 91
click at [337, 69] on icon at bounding box center [333, 71] width 109 height 91
drag, startPoint x: 335, startPoint y: 104, endPoint x: 337, endPoint y: 66, distance: 38.3
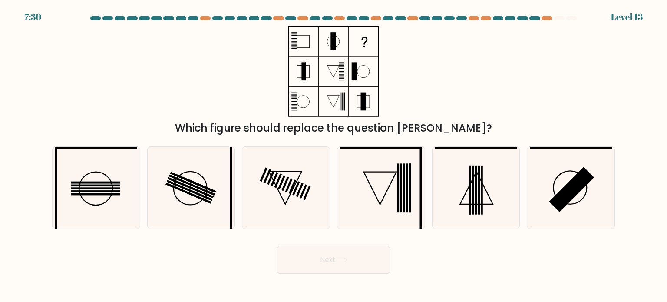
click at [336, 99] on icon at bounding box center [333, 71] width 109 height 91
click at [337, 66] on icon at bounding box center [333, 71] width 109 height 91
drag, startPoint x: 334, startPoint y: 104, endPoint x: 339, endPoint y: 71, distance: 32.9
click at [335, 99] on icon at bounding box center [333, 71] width 109 height 91
click at [339, 71] on icon at bounding box center [333, 71] width 109 height 91
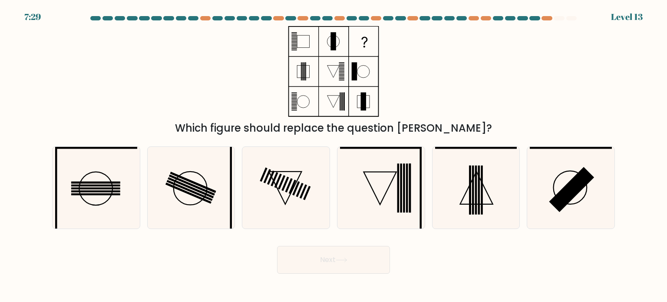
drag, startPoint x: 334, startPoint y: 106, endPoint x: 334, endPoint y: 71, distance: 34.7
click at [335, 101] on icon at bounding box center [333, 71] width 109 height 91
click at [334, 71] on icon at bounding box center [333, 71] width 109 height 91
drag, startPoint x: 332, startPoint y: 106, endPoint x: 331, endPoint y: 66, distance: 40.0
click at [333, 99] on icon at bounding box center [333, 71] width 109 height 91
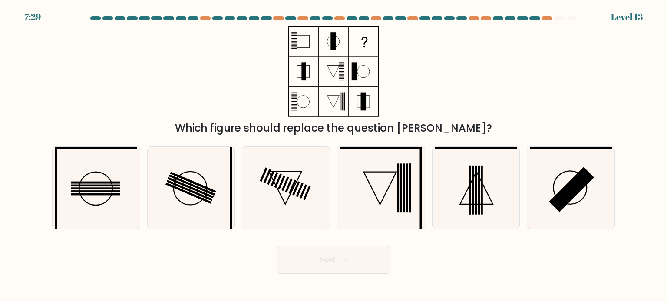
click at [331, 65] on icon at bounding box center [333, 71] width 109 height 91
drag, startPoint x: 334, startPoint y: 103, endPoint x: 332, endPoint y: 69, distance: 33.5
click at [334, 103] on icon at bounding box center [333, 71] width 109 height 91
click at [332, 68] on icon at bounding box center [333, 71] width 109 height 91
drag, startPoint x: 337, startPoint y: 104, endPoint x: 336, endPoint y: 71, distance: 33.0
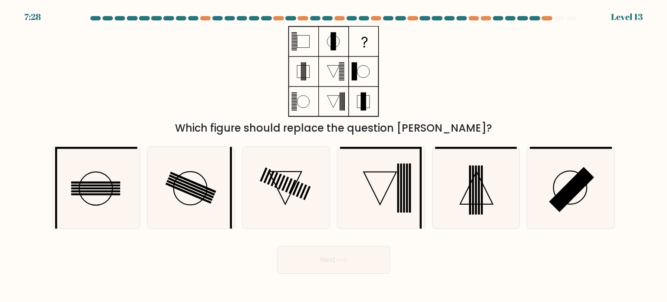
click at [337, 101] on icon at bounding box center [333, 71] width 109 height 91
click at [336, 67] on icon at bounding box center [333, 71] width 109 height 91
drag, startPoint x: 337, startPoint y: 104, endPoint x: 340, endPoint y: 87, distance: 16.8
click at [337, 103] on icon at bounding box center [333, 71] width 109 height 91
drag, startPoint x: 340, startPoint y: 73, endPoint x: 343, endPoint y: 110, distance: 37.0
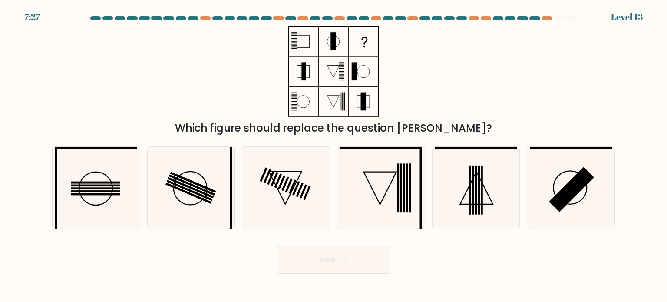
click at [340, 85] on icon at bounding box center [333, 71] width 109 height 91
click at [364, 150] on icon at bounding box center [381, 188] width 82 height 82
click at [334, 151] on input "d." at bounding box center [334, 153] width 0 height 4
radio input "true"
click at [358, 253] on button "Next" at bounding box center [333, 260] width 113 height 28
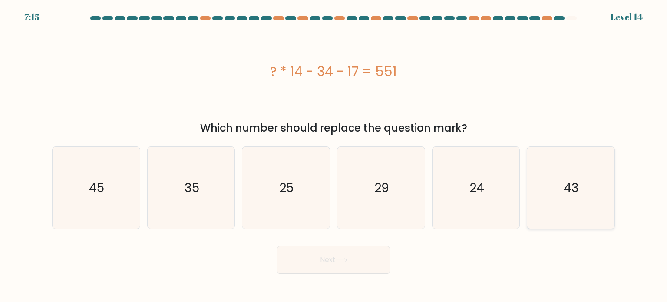
click at [578, 186] on text "43" at bounding box center [571, 187] width 15 height 17
click at [334, 155] on input "f. 43" at bounding box center [334, 153] width 0 height 4
radio input "true"
click at [355, 255] on button "Next" at bounding box center [333, 260] width 113 height 28
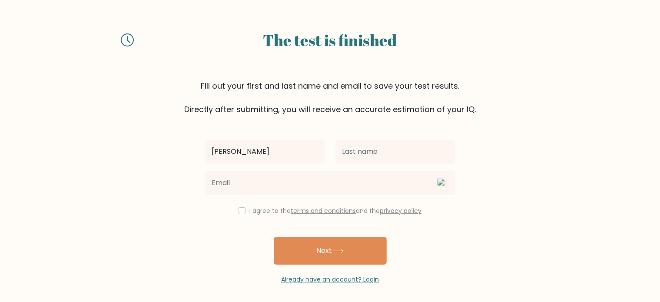
type input "[PERSON_NAME]"
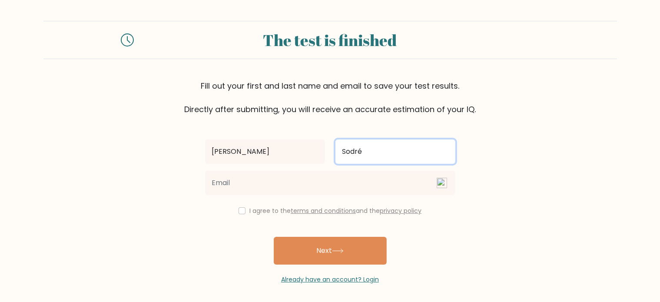
type input "Sodré"
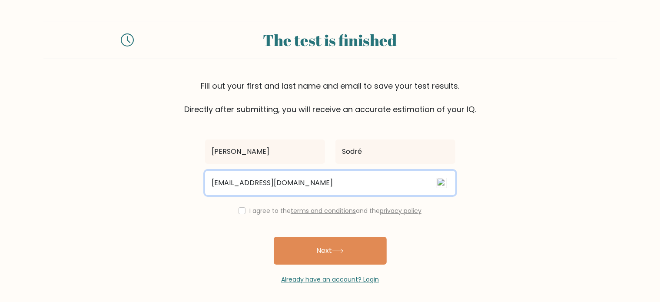
type input "[EMAIL_ADDRESS][DOMAIN_NAME]"
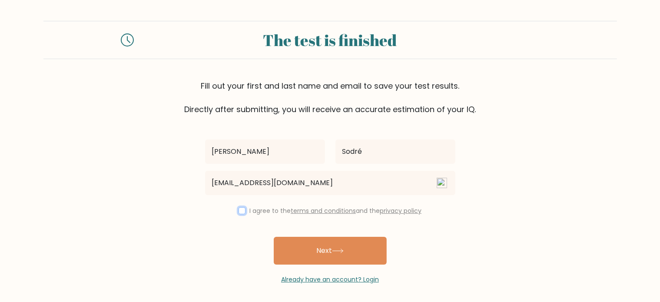
click at [238, 213] on input "checkbox" at bounding box center [241, 210] width 7 height 7
checkbox input "true"
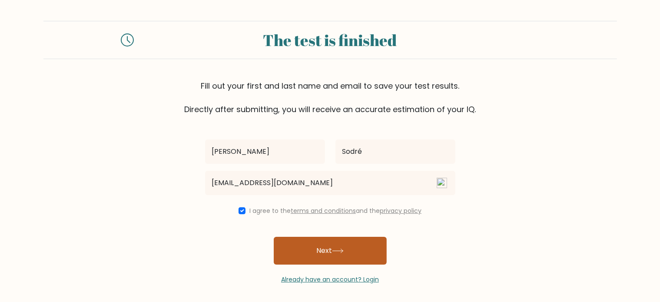
click at [322, 245] on button "Next" at bounding box center [330, 251] width 113 height 28
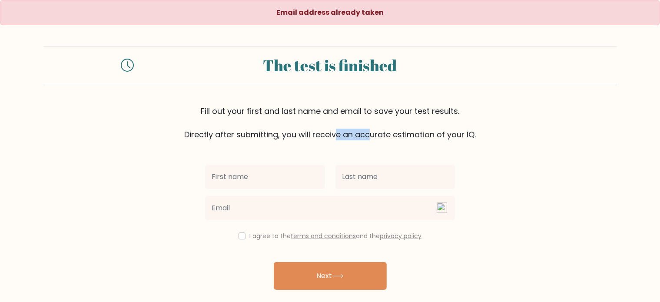
drag, startPoint x: 215, startPoint y: 133, endPoint x: 257, endPoint y: 135, distance: 41.7
click at [255, 134] on div "Fill out your first and last name and email to save your test results. Directly…" at bounding box center [329, 122] width 573 height 35
click at [257, 135] on div "Fill out your first and last name and email to save your test results. Directly…" at bounding box center [329, 122] width 573 height 35
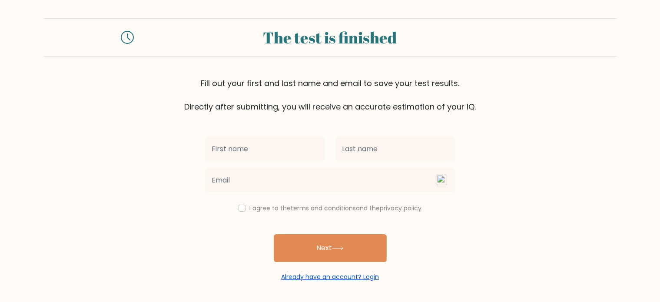
click at [325, 276] on link "Already have an account? Login" at bounding box center [330, 276] width 98 height 9
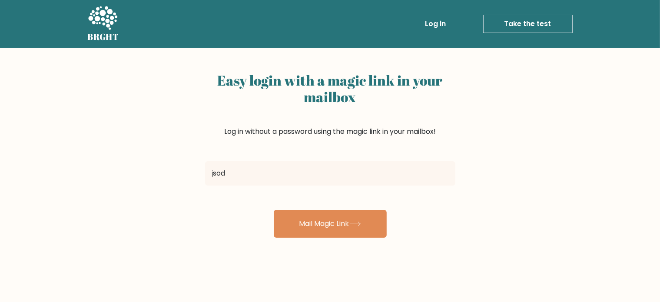
type input "[EMAIL_ADDRESS][DOMAIN_NAME]"
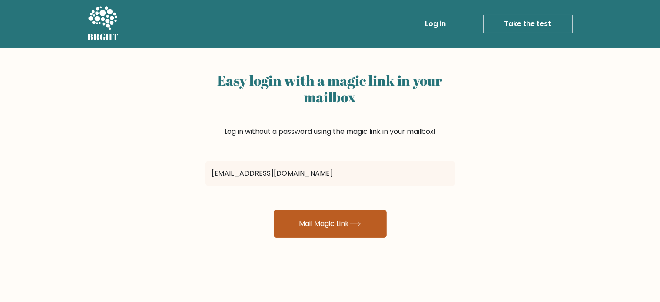
click at [315, 226] on button "Mail Magic Link" at bounding box center [330, 224] width 113 height 28
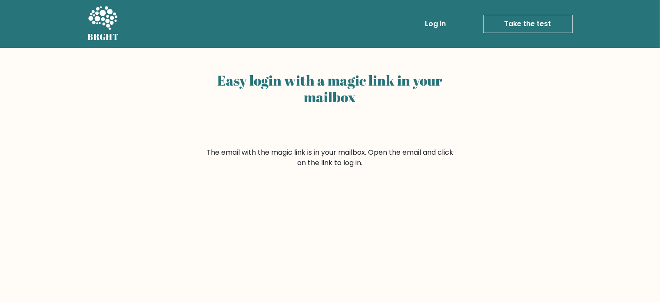
click at [443, 26] on link "Log in" at bounding box center [436, 23] width 28 height 17
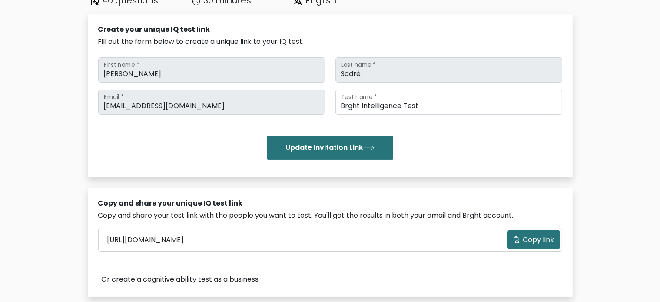
scroll to position [43, 0]
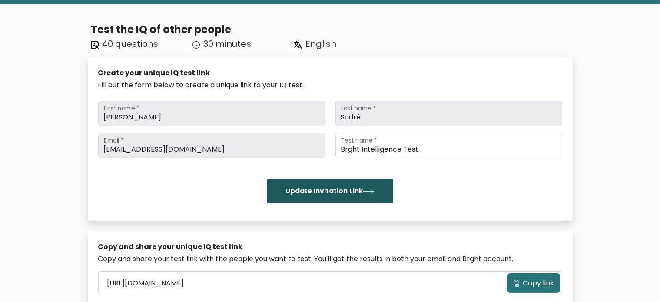
click at [356, 189] on button "Update Invitation Link" at bounding box center [330, 191] width 126 height 24
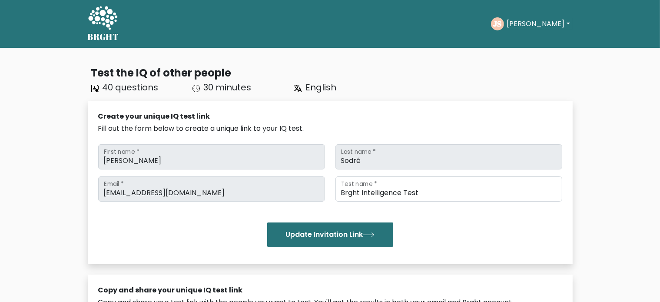
click at [101, 4] on link "BRGHT" at bounding box center [103, 23] width 31 height 41
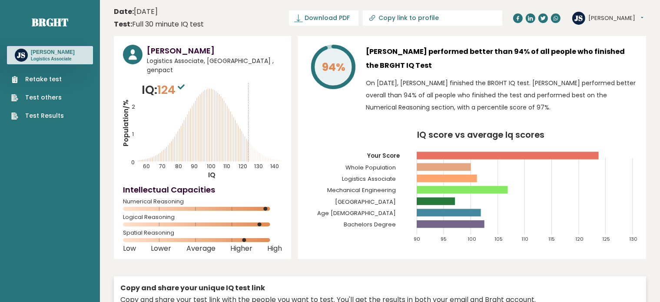
click at [46, 116] on link "Test Results" at bounding box center [37, 115] width 53 height 9
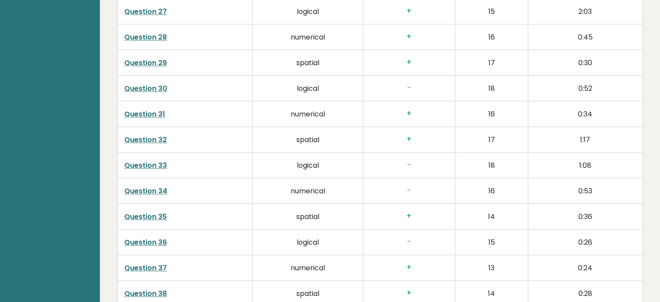
scroll to position [2317, 0]
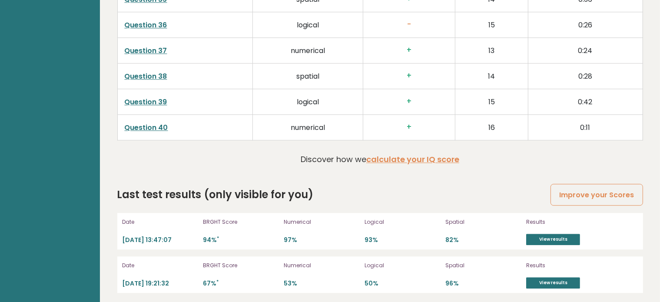
click at [362, 198] on div "Last test results (only visible for you) Improve your Scores Date 2025-06-23 13…" at bounding box center [380, 240] width 526 height 106
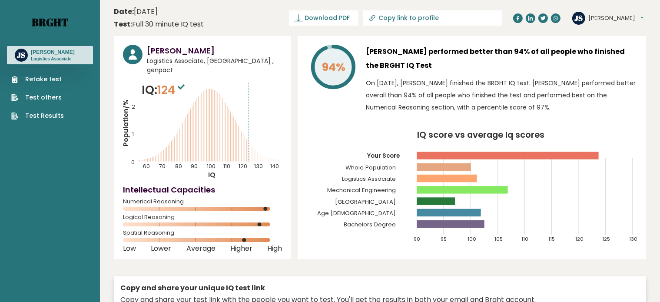
click at [63, 24] on link "Brght" at bounding box center [50, 22] width 36 height 14
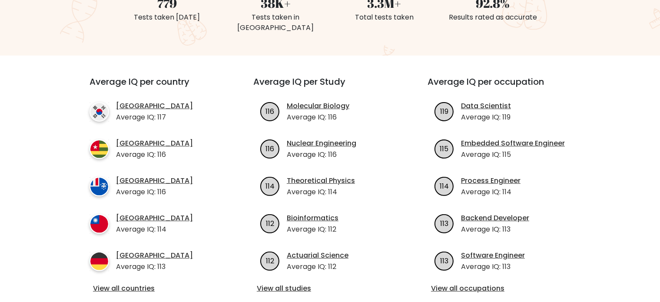
scroll to position [304, 0]
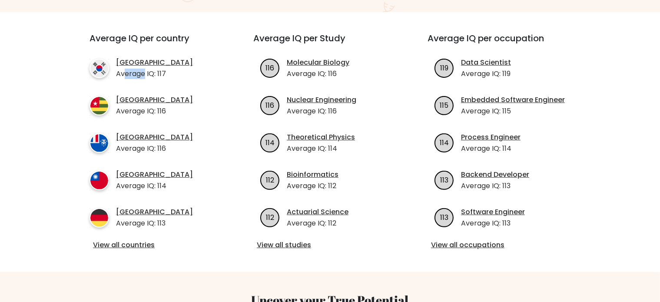
drag, startPoint x: 123, startPoint y: 65, endPoint x: 146, endPoint y: 66, distance: 23.0
click at [146, 69] on p "Average IQ: 117" at bounding box center [154, 74] width 77 height 10
click at [156, 181] on p "Average IQ: 114" at bounding box center [154, 186] width 77 height 10
drag, startPoint x: 294, startPoint y: 64, endPoint x: 324, endPoint y: 67, distance: 31.0
click at [324, 69] on p "Average IQ: 116" at bounding box center [318, 74] width 63 height 10
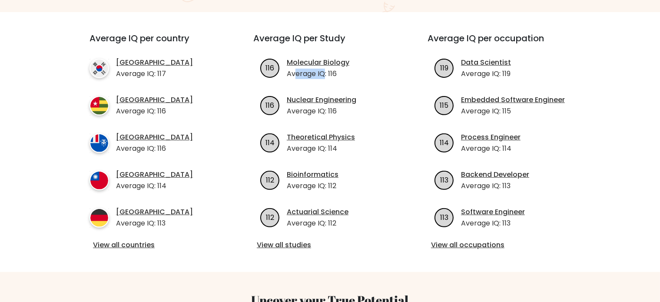
click at [324, 69] on p "Average IQ: 116" at bounding box center [318, 74] width 63 height 10
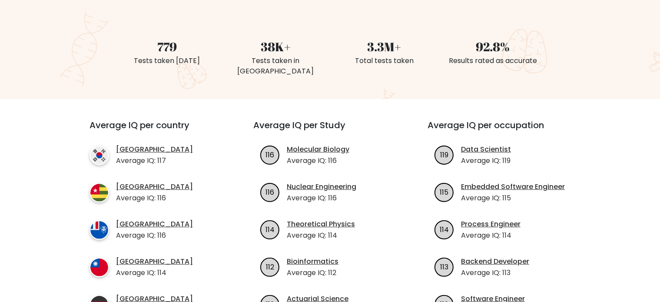
scroll to position [0, 0]
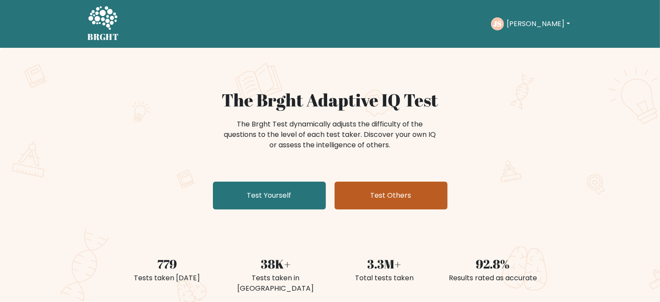
click at [392, 197] on link "Test Others" at bounding box center [390, 196] width 113 height 28
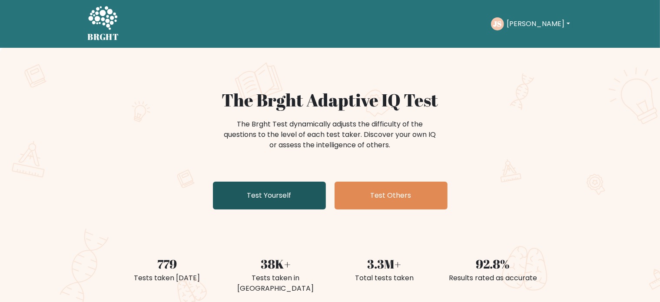
click at [309, 191] on link "Test Yourself" at bounding box center [269, 196] width 113 height 28
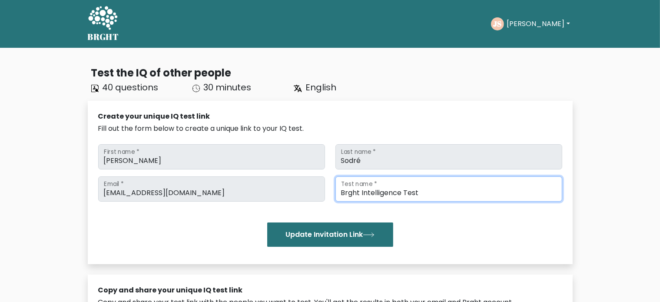
drag, startPoint x: 0, startPoint y: 0, endPoint x: 394, endPoint y: 198, distance: 440.9
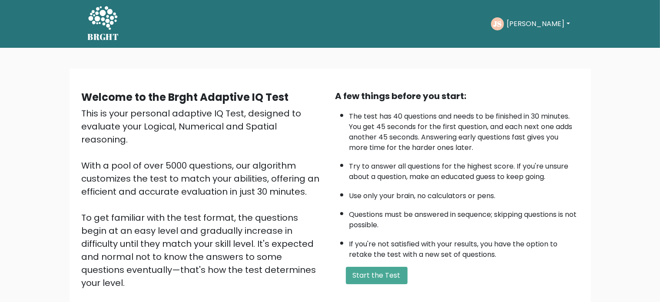
click at [115, 20] on icon at bounding box center [102, 17] width 29 height 23
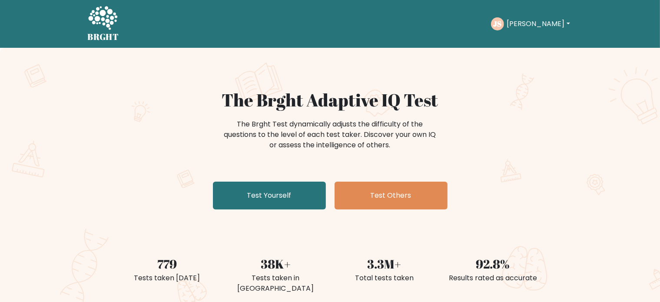
click at [536, 23] on button "[PERSON_NAME]" at bounding box center [538, 23] width 68 height 11
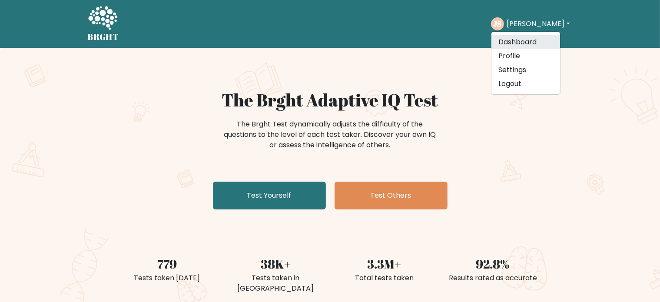
click at [533, 43] on link "Dashboard" at bounding box center [525, 42] width 69 height 14
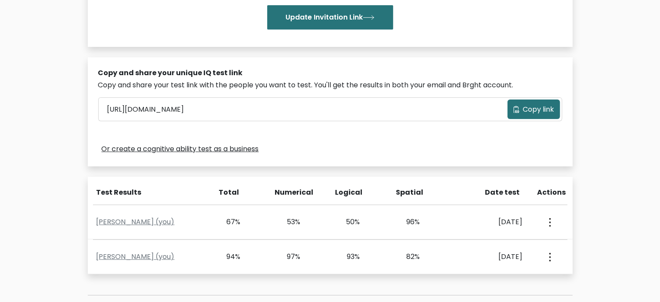
scroll to position [261, 0]
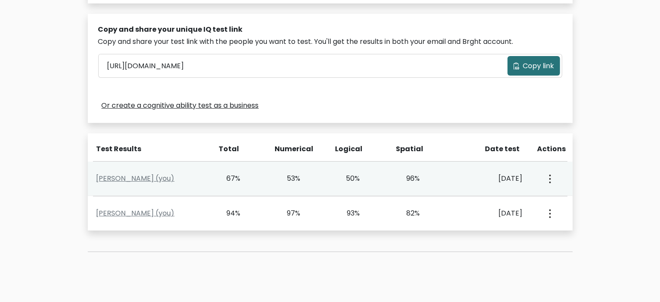
drag, startPoint x: 285, startPoint y: 180, endPoint x: 339, endPoint y: 185, distance: 54.1
click at [339, 185] on div "João Sodré (you) 67% 53% 50% 96% Aug. 17, 2024 View Profile" at bounding box center [330, 179] width 485 height 34
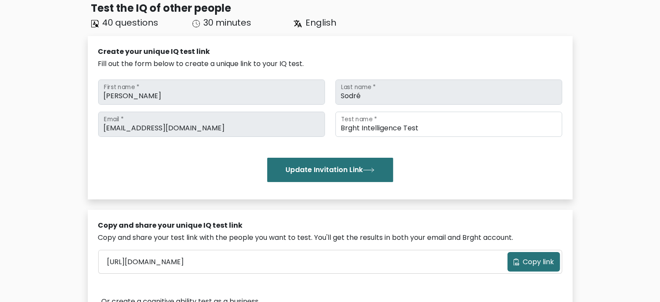
scroll to position [0, 0]
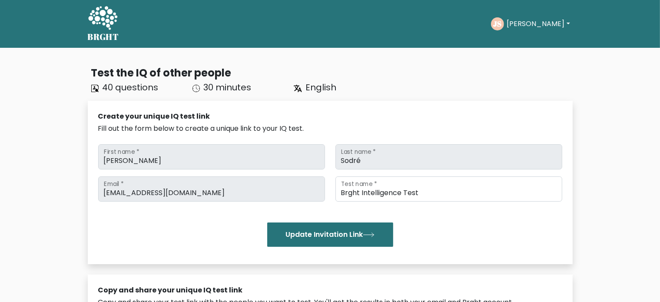
click at [531, 26] on button "[PERSON_NAME]" at bounding box center [538, 23] width 68 height 11
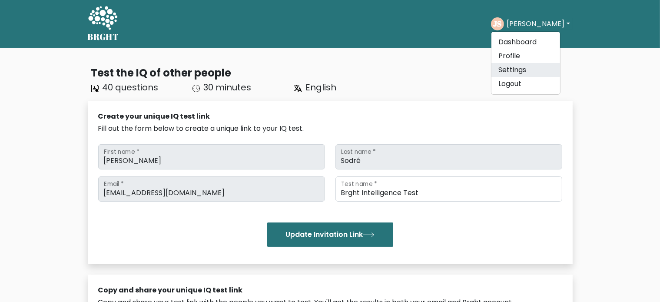
click at [518, 69] on link "Settings" at bounding box center [525, 70] width 69 height 14
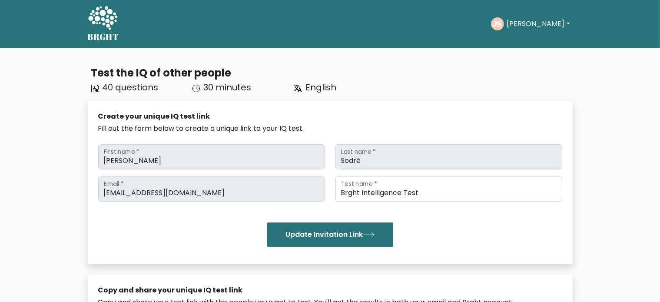
click at [523, 29] on button "[PERSON_NAME]" at bounding box center [538, 23] width 68 height 11
click at [524, 39] on link "Dashboard" at bounding box center [525, 42] width 69 height 14
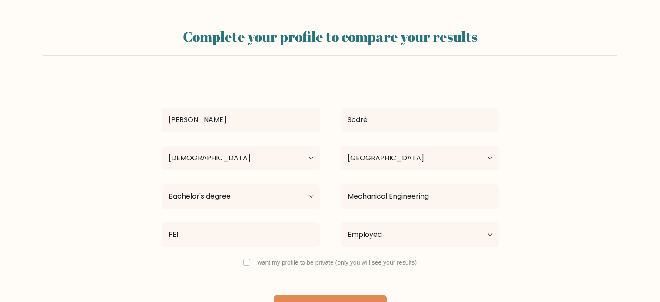
select select "25_34"
select select "BR"
select select "bachelors_degree"
select select "employed"
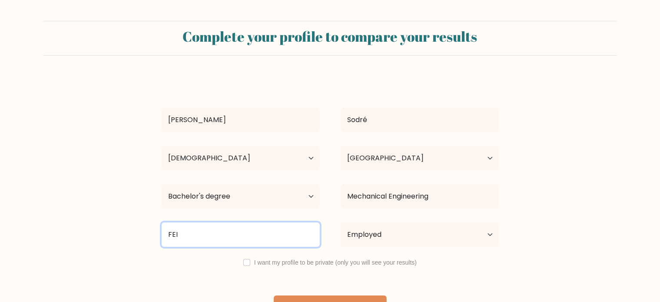
click at [291, 230] on input "FEI" at bounding box center [241, 234] width 158 height 24
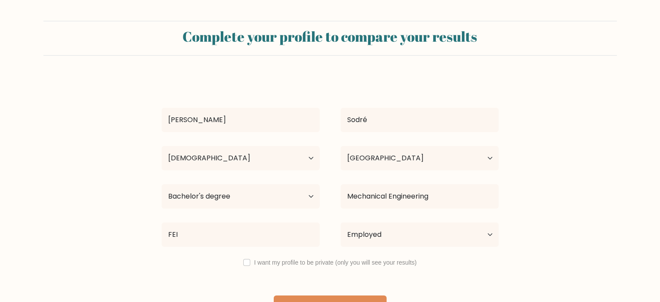
click at [235, 79] on div "[PERSON_NAME] Age Under [DEMOGRAPHIC_DATA] [DEMOGRAPHIC_DATA] [DEMOGRAPHIC_DATA…" at bounding box center [329, 199] width 347 height 247
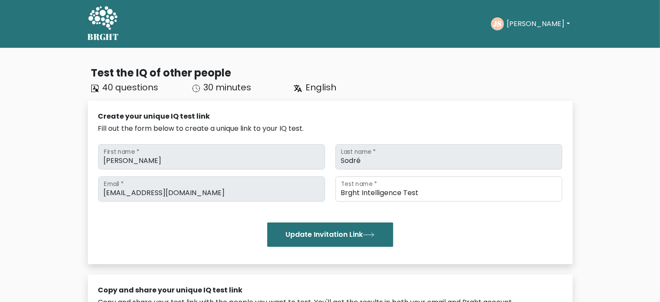
click at [521, 27] on button "[PERSON_NAME]" at bounding box center [538, 23] width 68 height 11
click at [342, 69] on div "Test the IQ of other people" at bounding box center [331, 73] width 481 height 16
click at [95, 29] on icon at bounding box center [103, 19] width 30 height 26
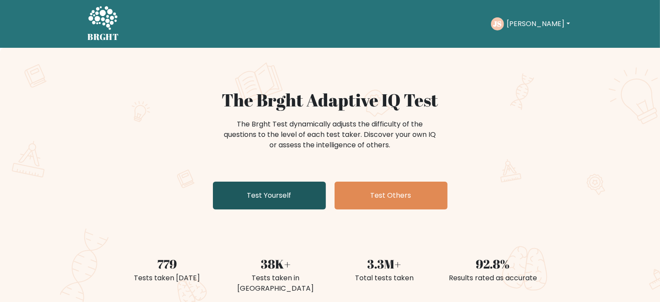
click at [268, 192] on link "Test Yourself" at bounding box center [269, 196] width 113 height 28
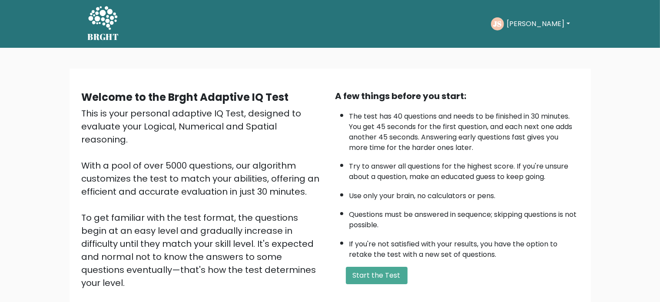
scroll to position [43, 0]
